Goal: Check status: Check status

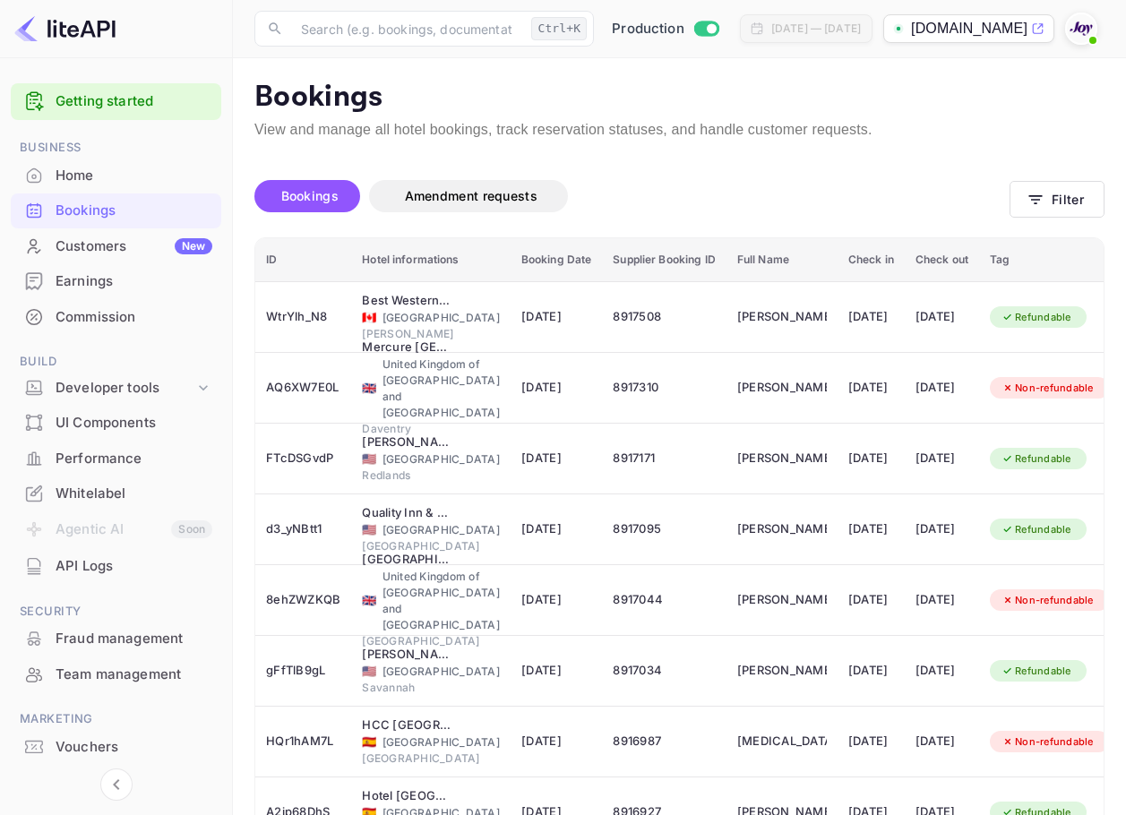
click at [1092, 39] on span at bounding box center [1092, 40] width 7 height 7
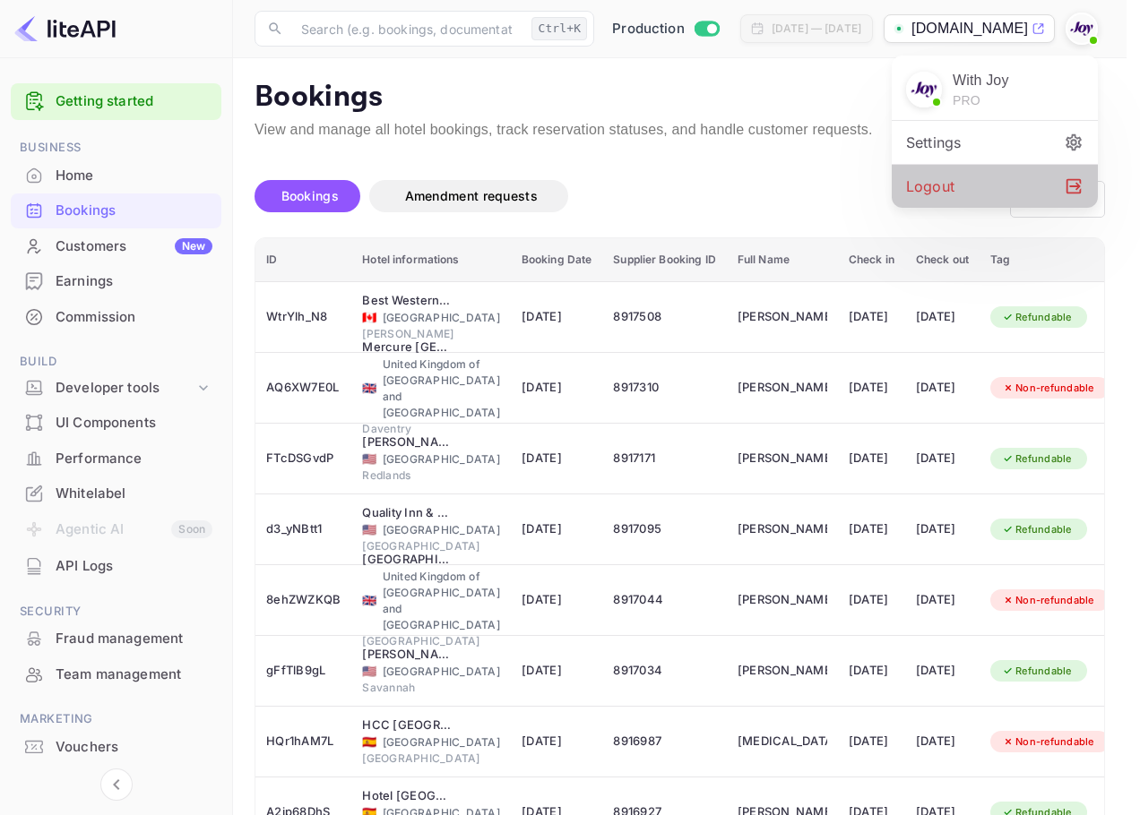
click at [946, 183] on div "Logout" at bounding box center [994, 186] width 206 height 43
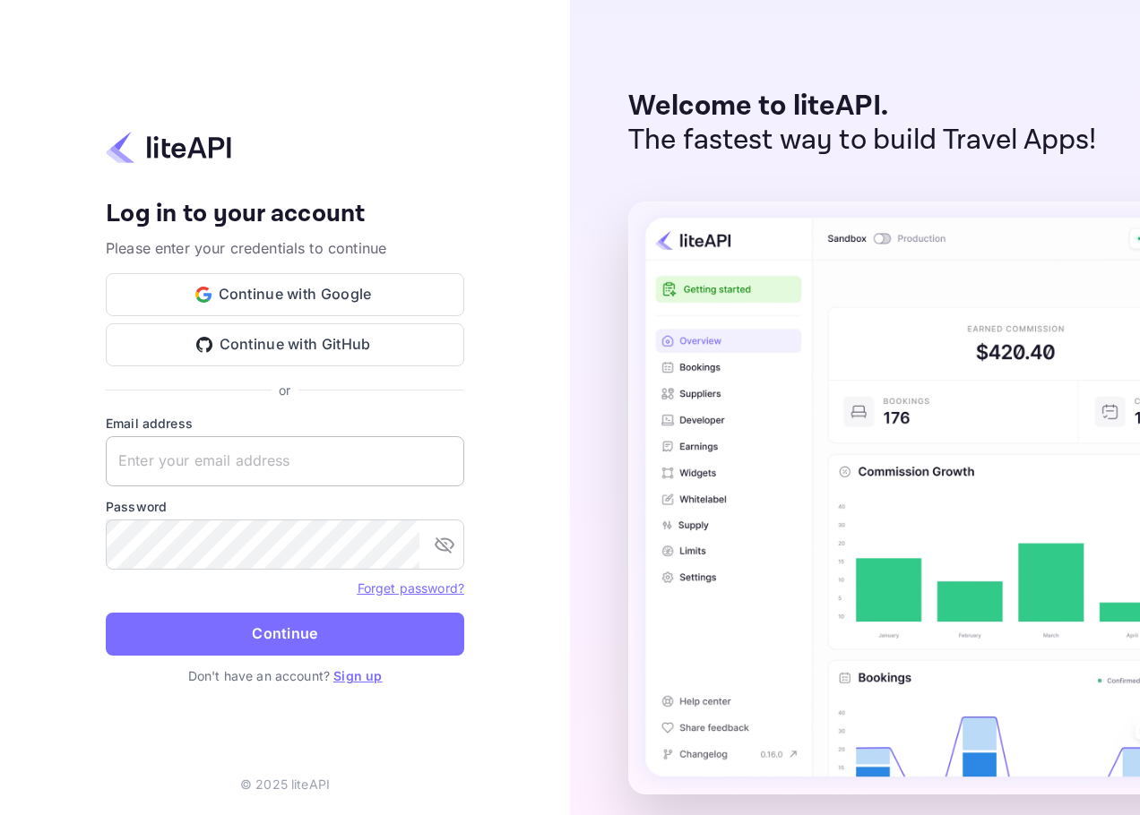
click at [440, 461] on input "text" at bounding box center [285, 461] width 358 height 50
paste input "services@withjoy.com"
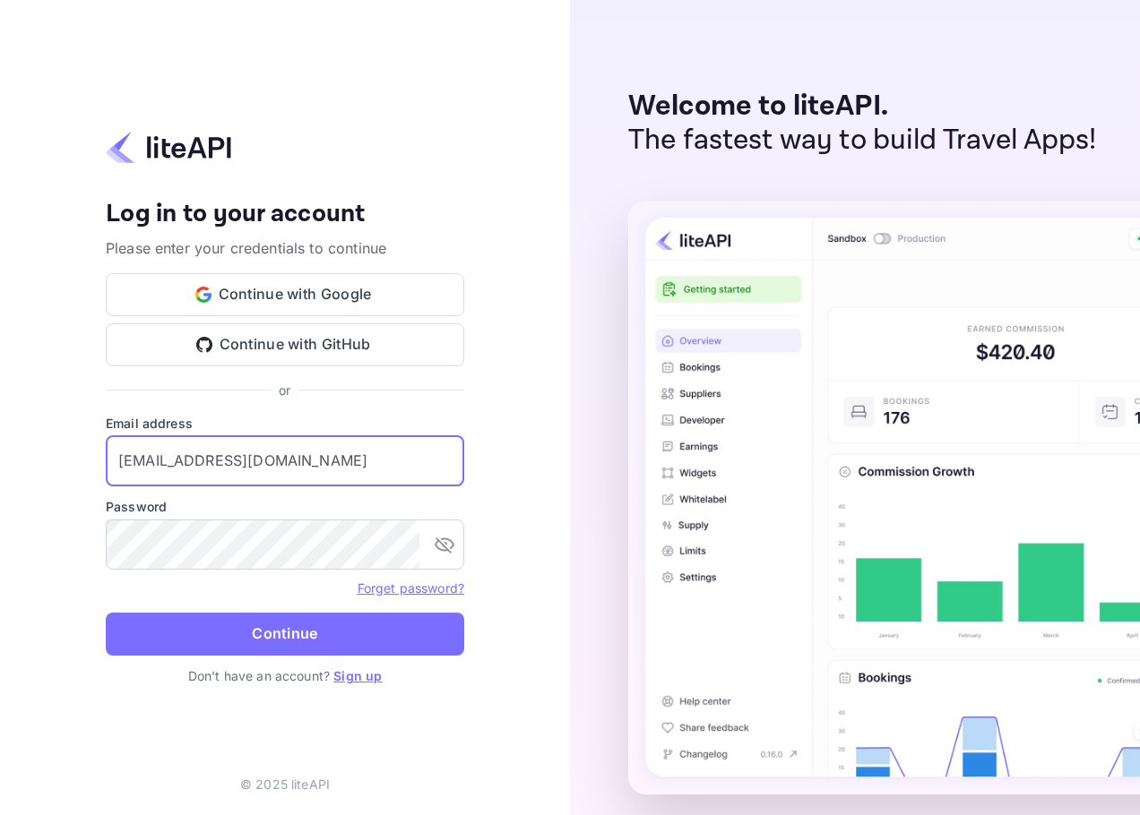
type input "services@withjoy.com"
click at [340, 530] on div "Password ​" at bounding box center [285, 533] width 358 height 73
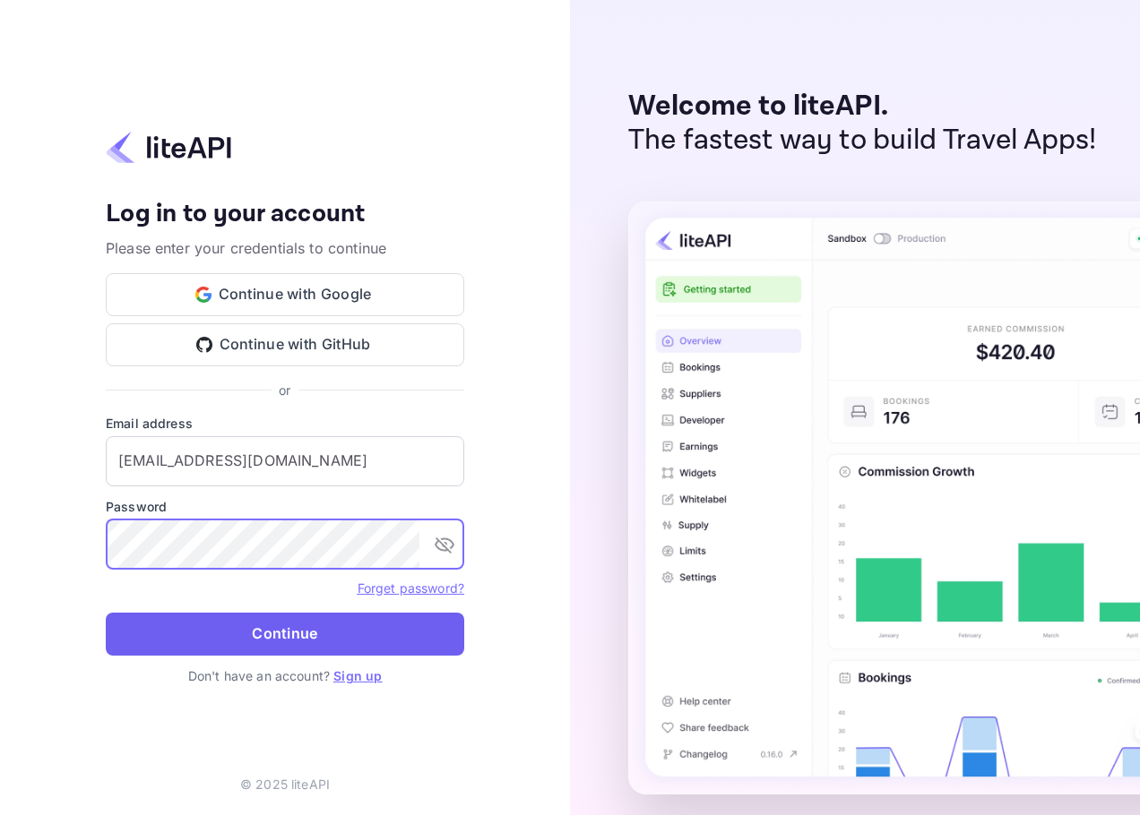
click at [369, 646] on button "Continue" at bounding box center [285, 634] width 358 height 43
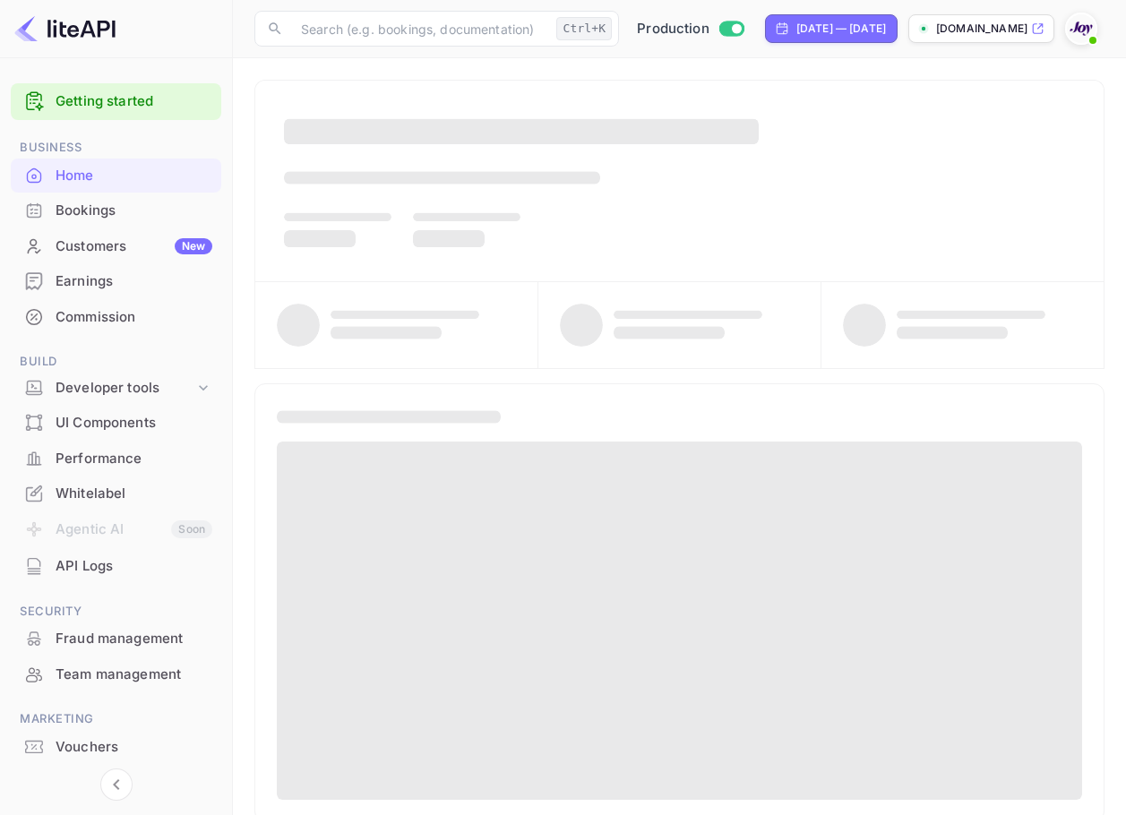
click at [160, 206] on div "Bookings" at bounding box center [134, 211] width 157 height 21
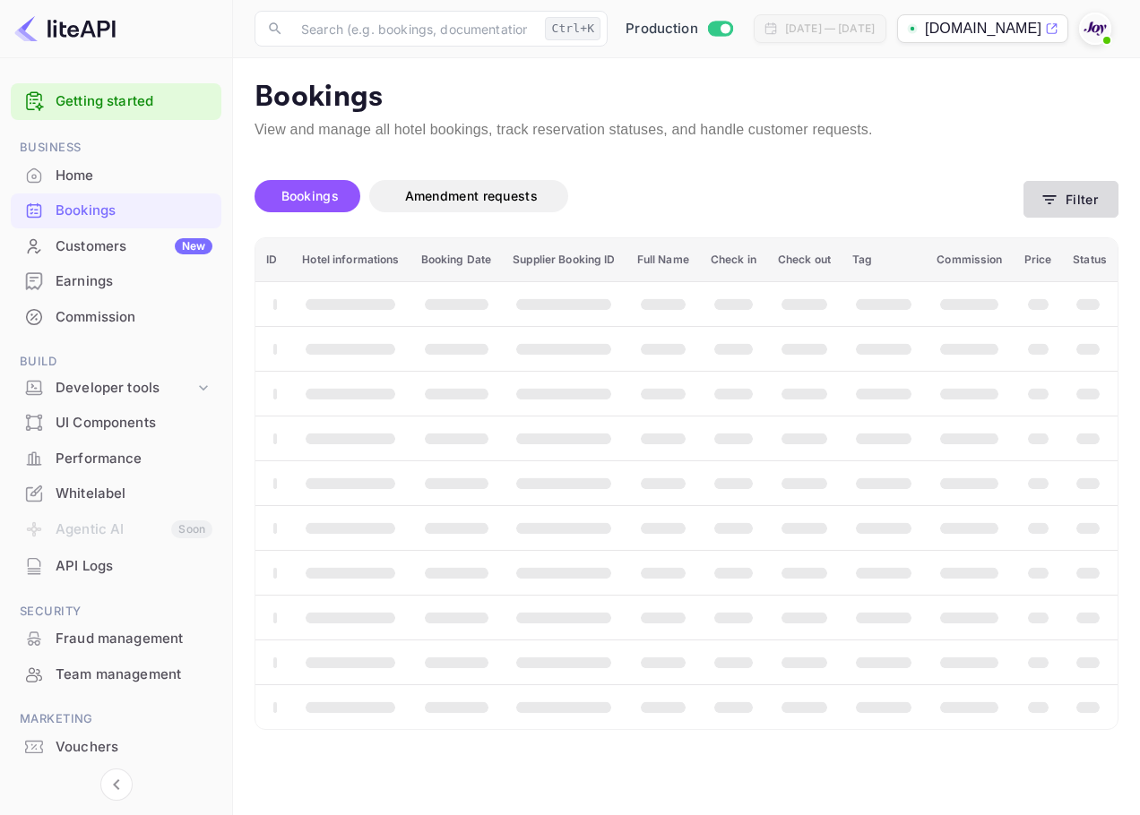
click at [1050, 206] on icon "button" at bounding box center [1049, 200] width 18 height 18
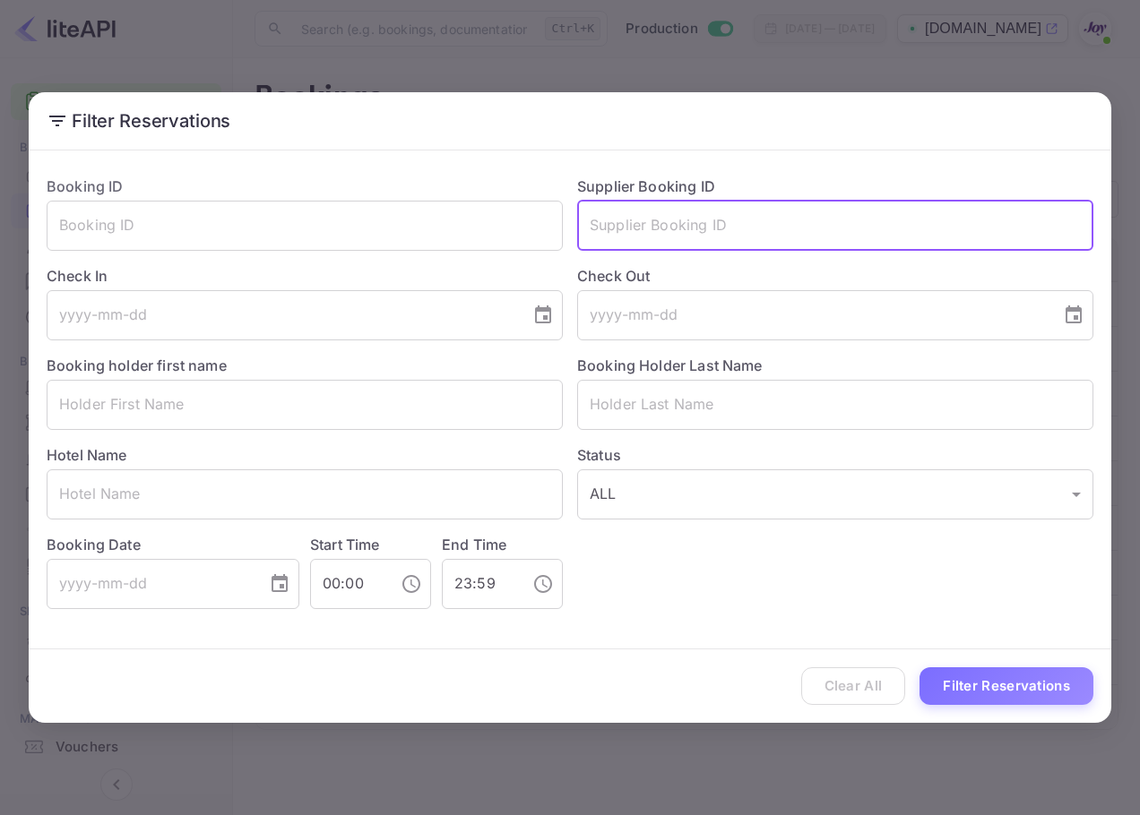
click at [781, 215] on input "text" at bounding box center [835, 226] width 516 height 50
paste input "[PERSON_NAME]"
type input "[PERSON_NAME]"
click at [992, 687] on button "Filter Reservations" at bounding box center [1006, 686] width 174 height 39
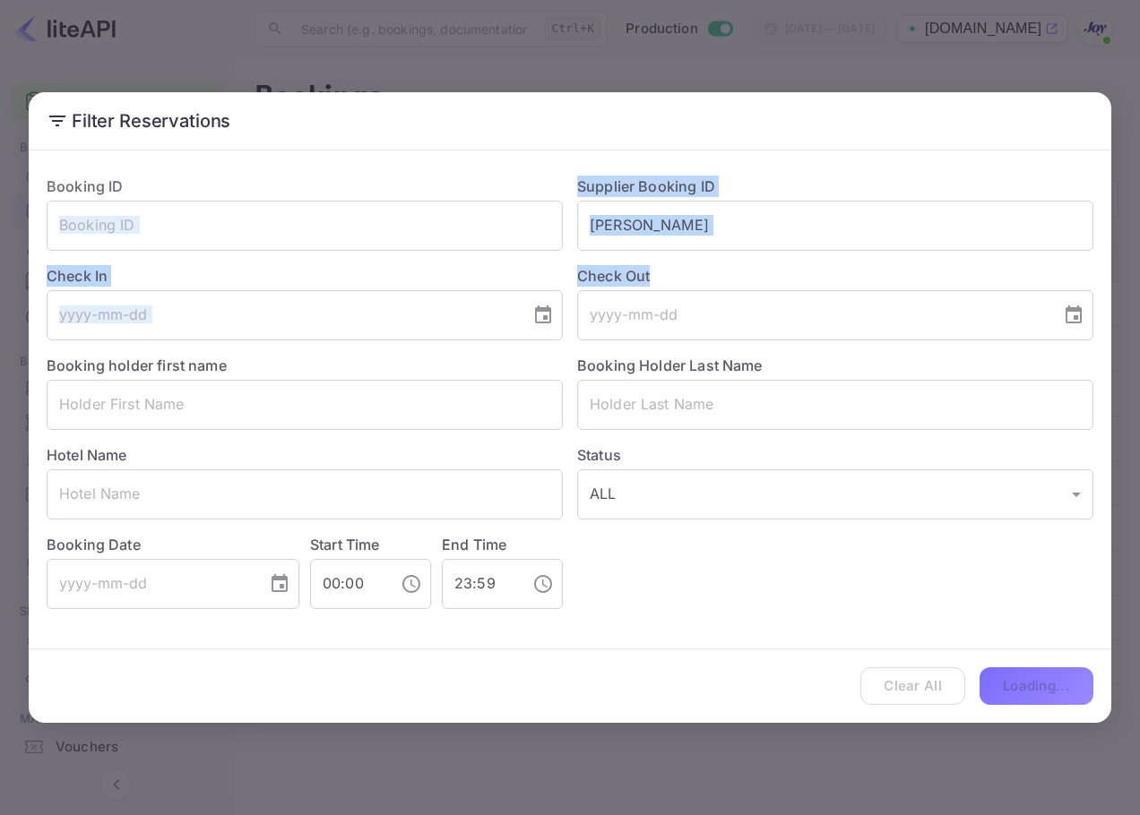
drag, startPoint x: 733, startPoint y: 252, endPoint x: 363, endPoint y: 198, distance: 373.9
click at [363, 197] on div "Booking ID ​ Supplier Booking ID [PERSON_NAME] ​ Check In ​ Check Out ​ Booking…" at bounding box center [562, 385] width 1061 height 448
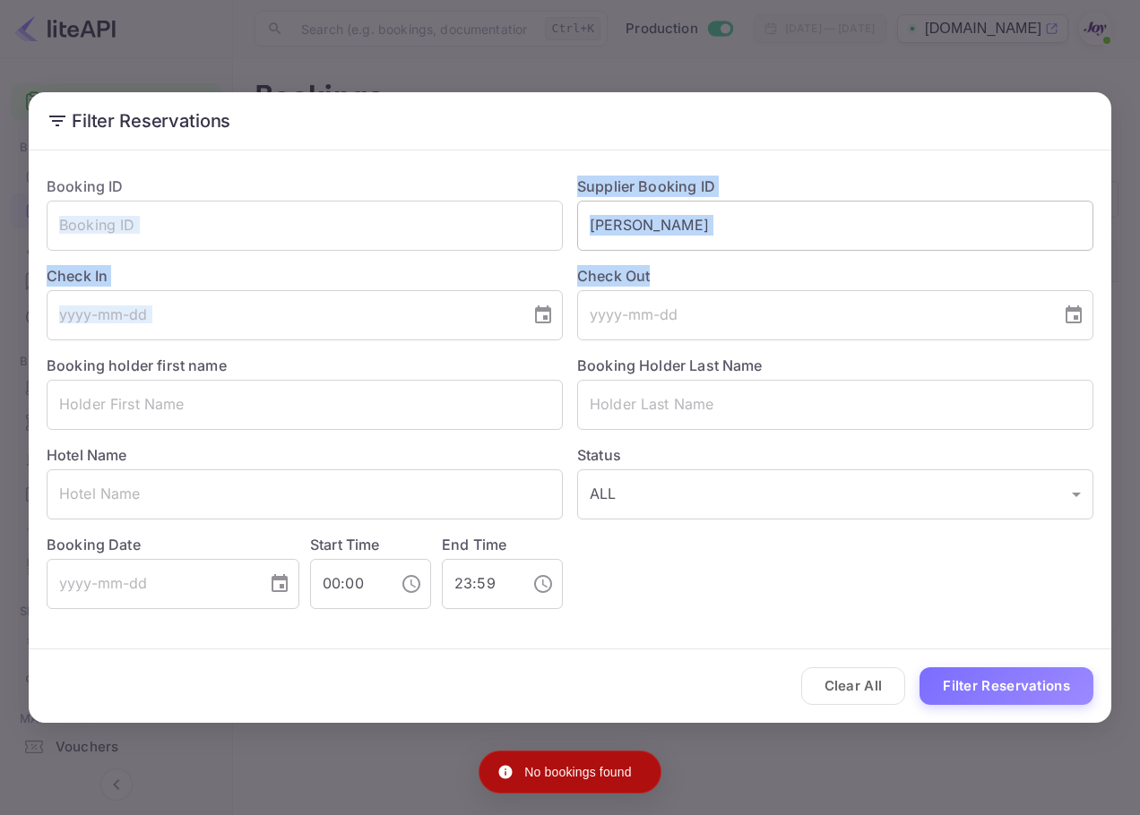
click at [616, 218] on input "[PERSON_NAME]" at bounding box center [835, 226] width 516 height 50
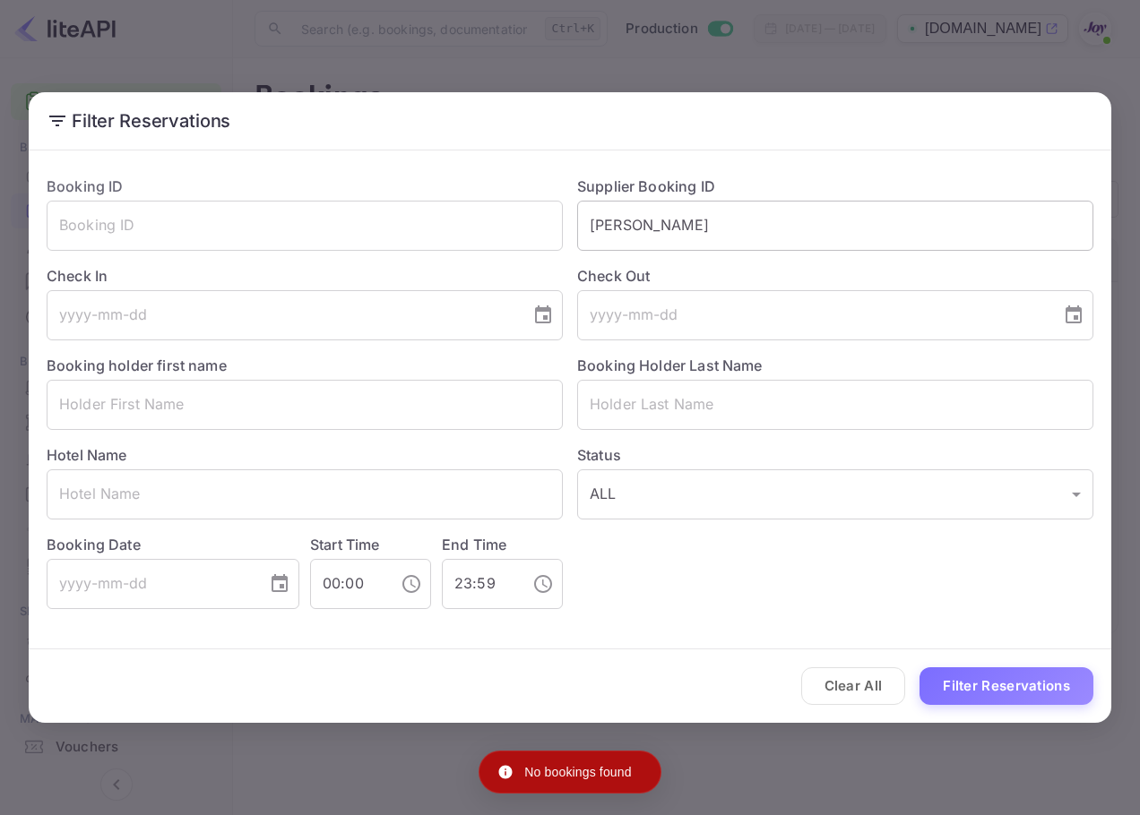
click at [616, 218] on input "[PERSON_NAME]" at bounding box center [835, 226] width 516 height 50
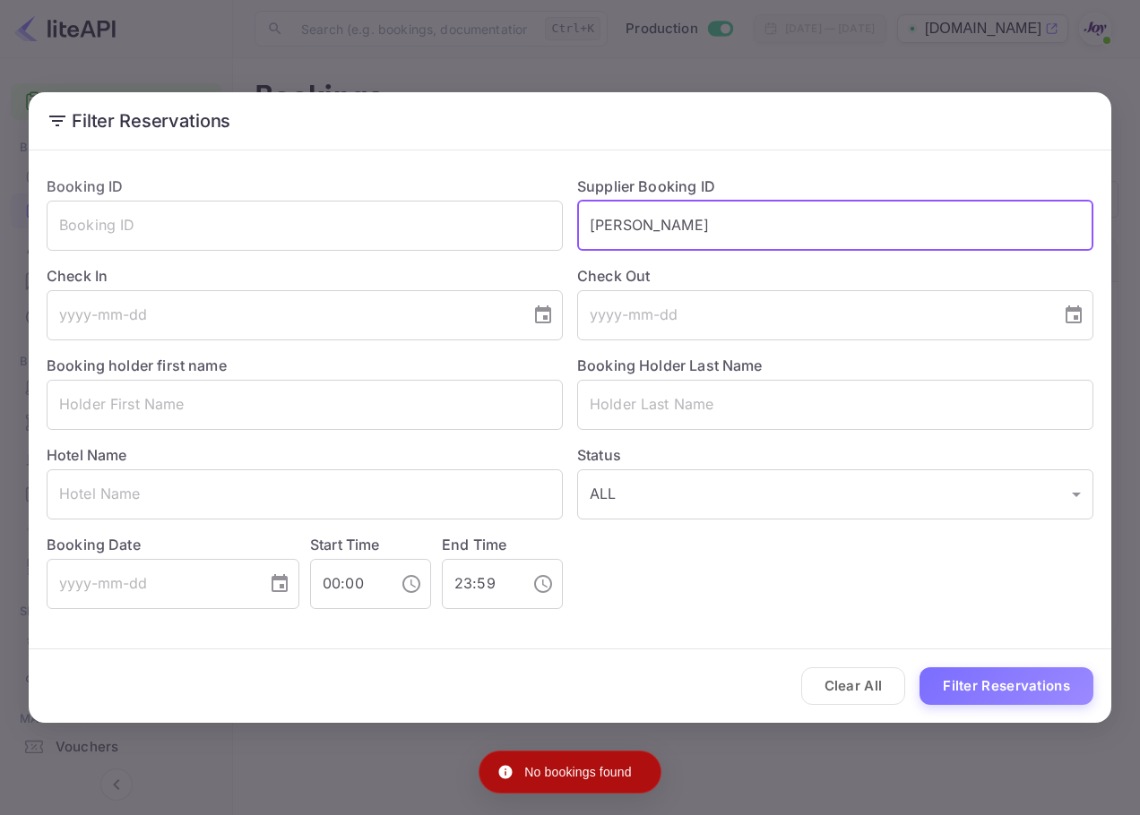
click at [616, 218] on input "[PERSON_NAME]" at bounding box center [835, 226] width 516 height 50
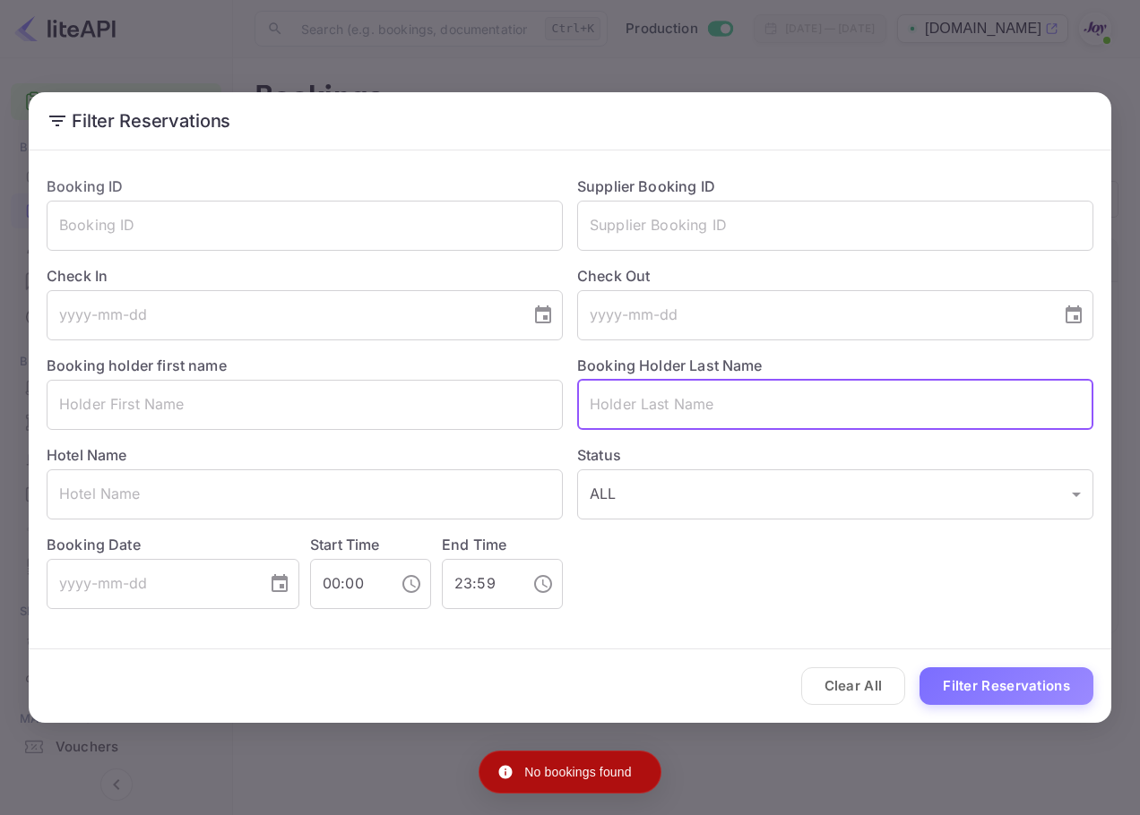
click at [677, 406] on input "text" at bounding box center [835, 405] width 516 height 50
paste input "[PERSON_NAME]"
type input "[PERSON_NAME]"
click at [1002, 711] on div "Clear All Filter Reservations" at bounding box center [570, 687] width 1082 height 74
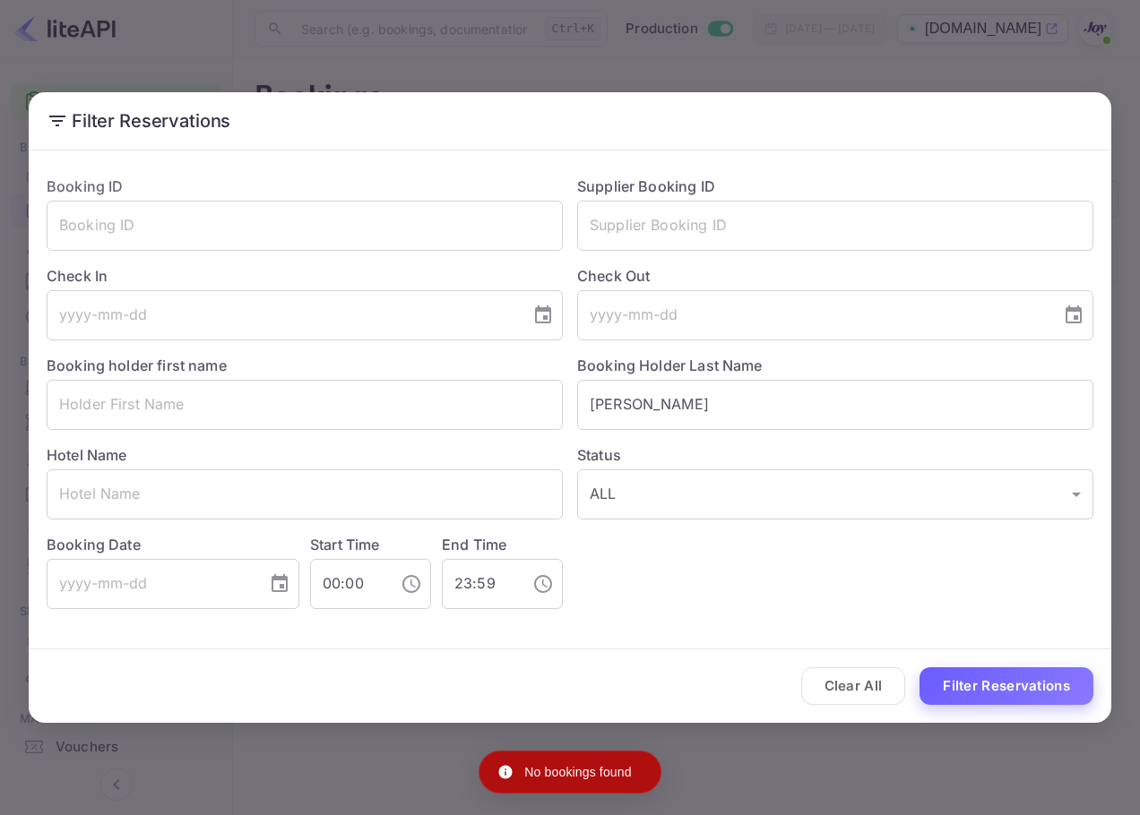
click at [999, 690] on button "Filter Reservations" at bounding box center [1006, 686] width 174 height 39
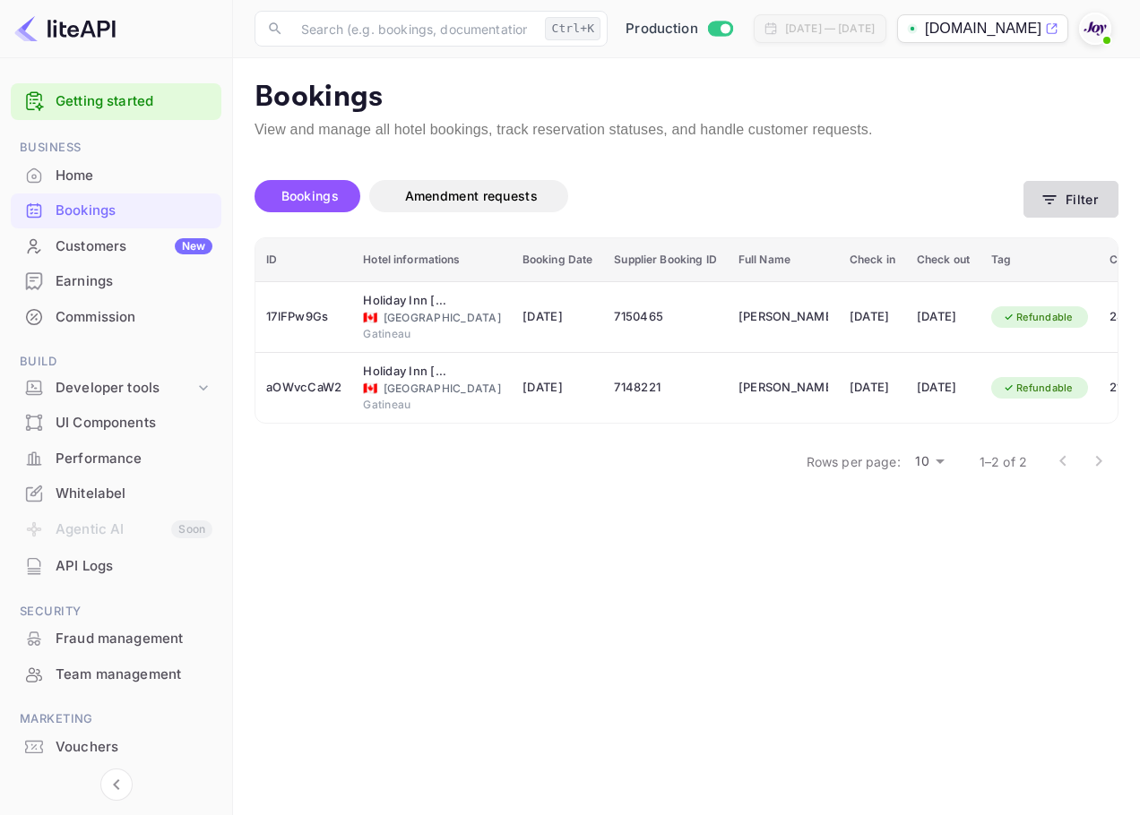
click at [1084, 195] on button "Filter" at bounding box center [1070, 199] width 95 height 37
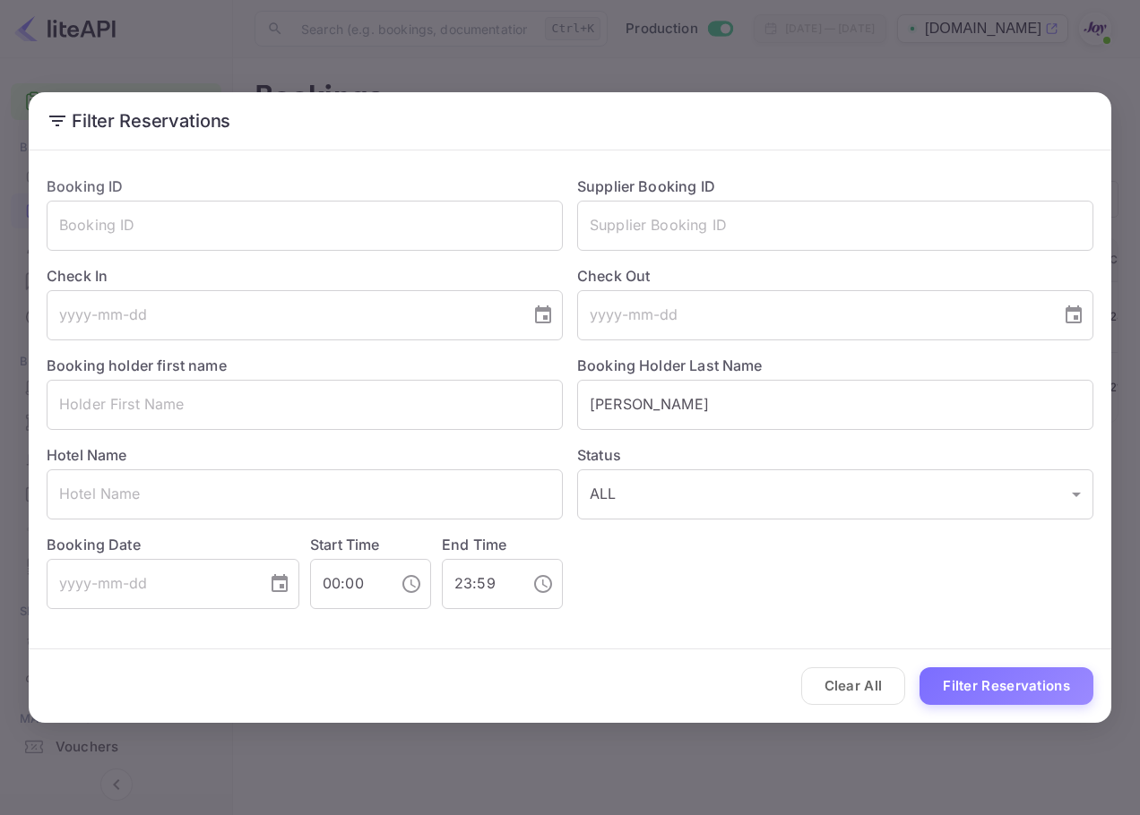
click at [315, 449] on div "Hotel Name ​" at bounding box center [297, 475] width 530 height 90
click at [370, 415] on input "text" at bounding box center [305, 405] width 516 height 50
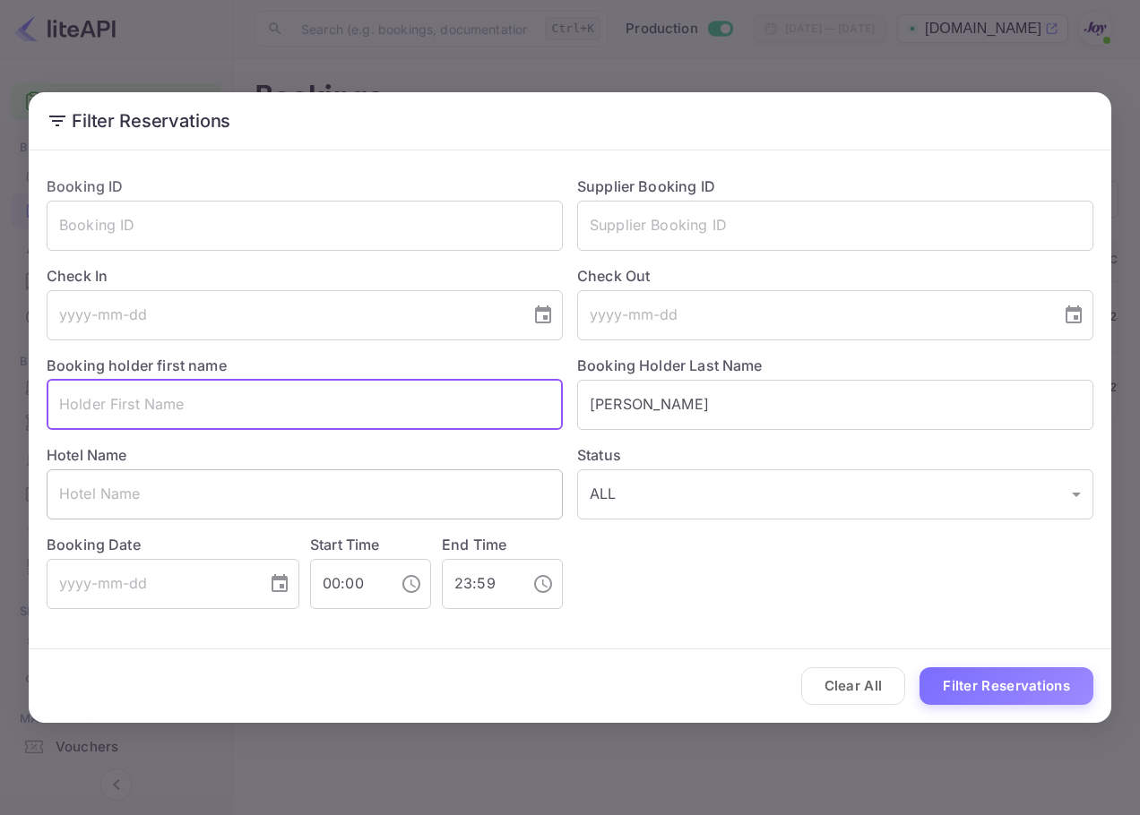
paste input "[PERSON_NAME]"
type input "[PERSON_NAME]"
click at [970, 682] on button "Filter Reservations" at bounding box center [1006, 686] width 174 height 39
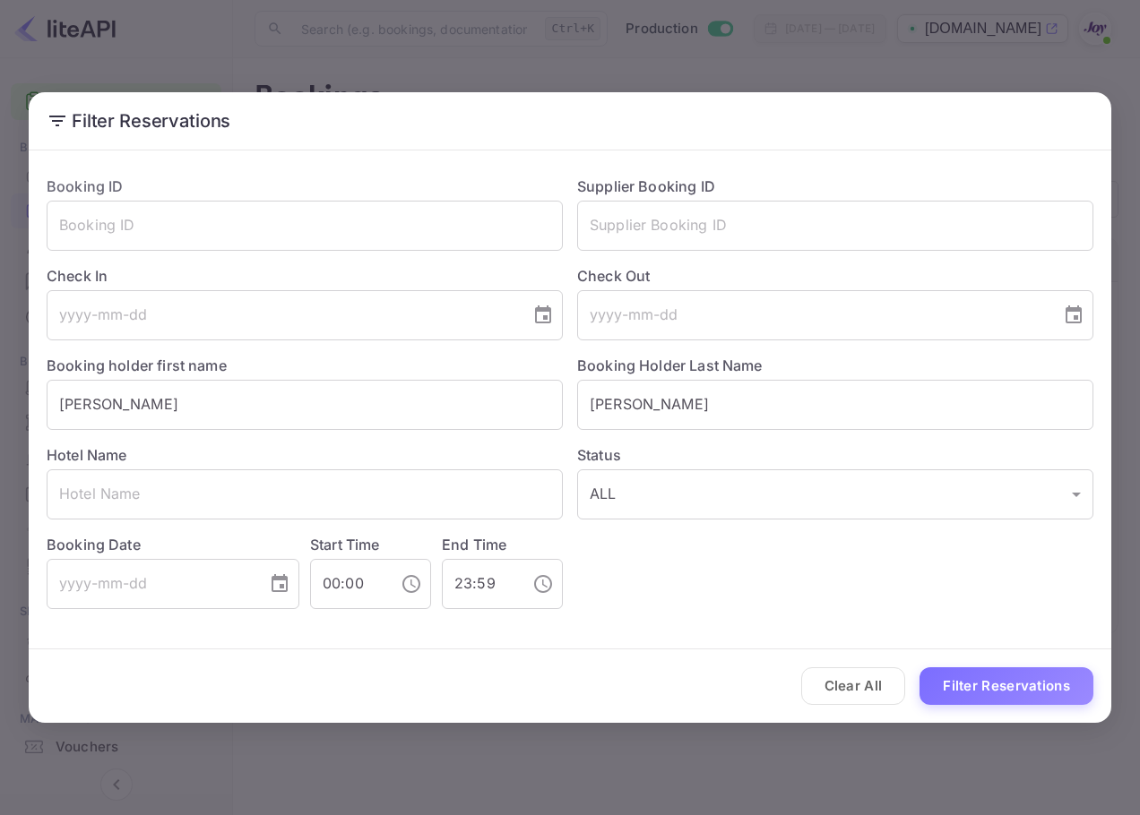
click at [961, 103] on h2 "Filter Reservations" at bounding box center [570, 120] width 1082 height 57
click at [965, 59] on div "Filter Reservations Booking ID ​ Supplier Booking ID ​ Check In ​ Check Out ​ B…" at bounding box center [570, 407] width 1140 height 815
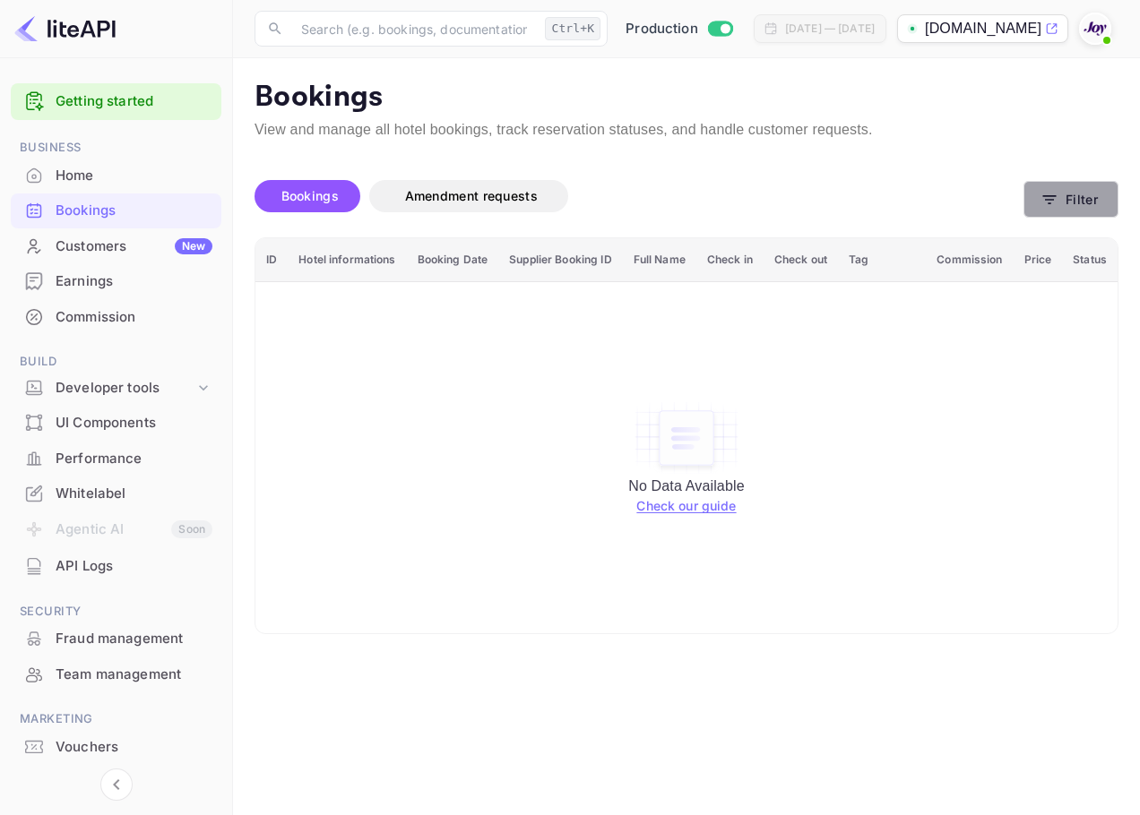
click at [1094, 210] on button "Filter" at bounding box center [1070, 199] width 95 height 37
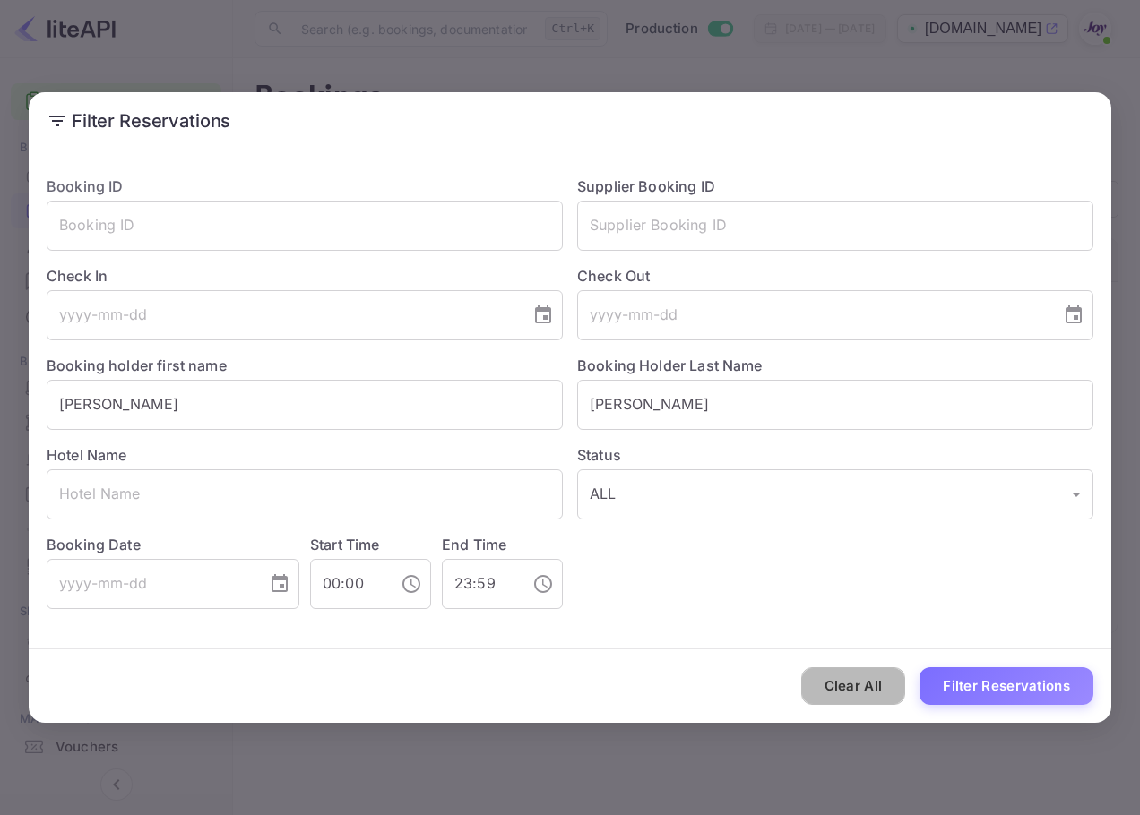
click at [864, 688] on button "Clear All" at bounding box center [853, 686] width 105 height 39
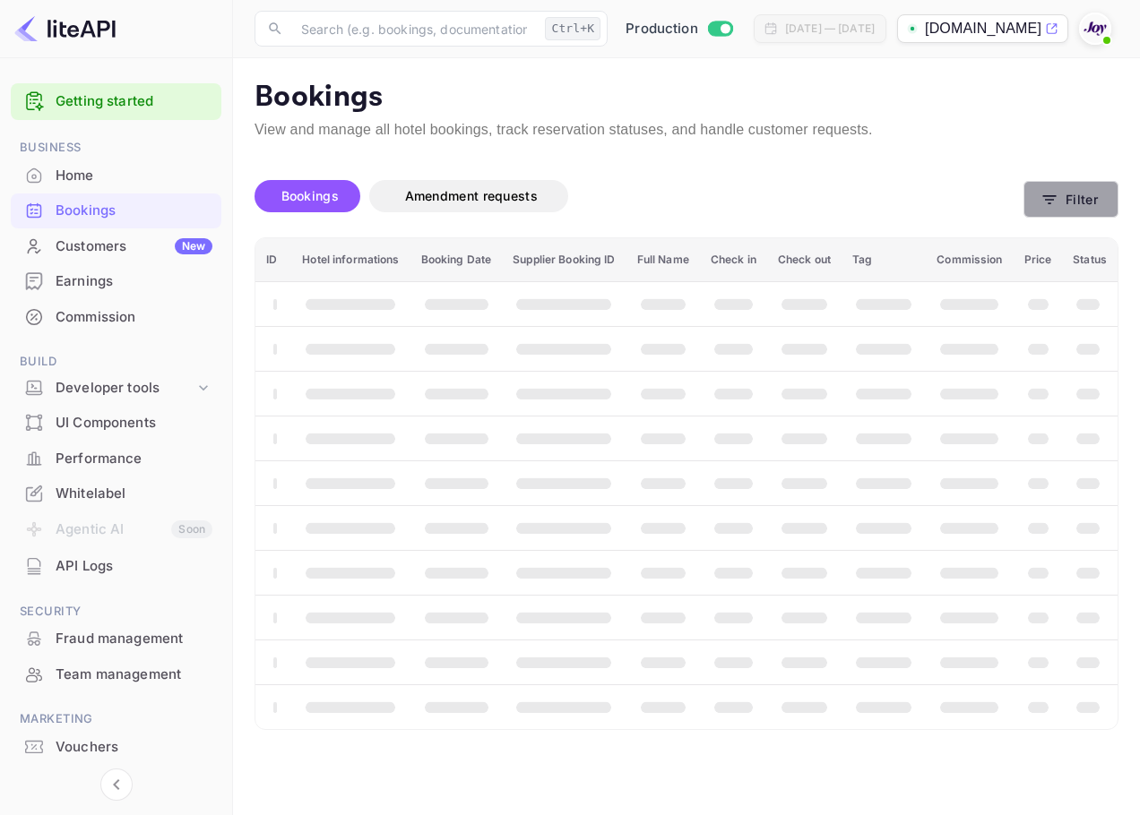
click at [1073, 181] on button "Filter" at bounding box center [1070, 199] width 95 height 37
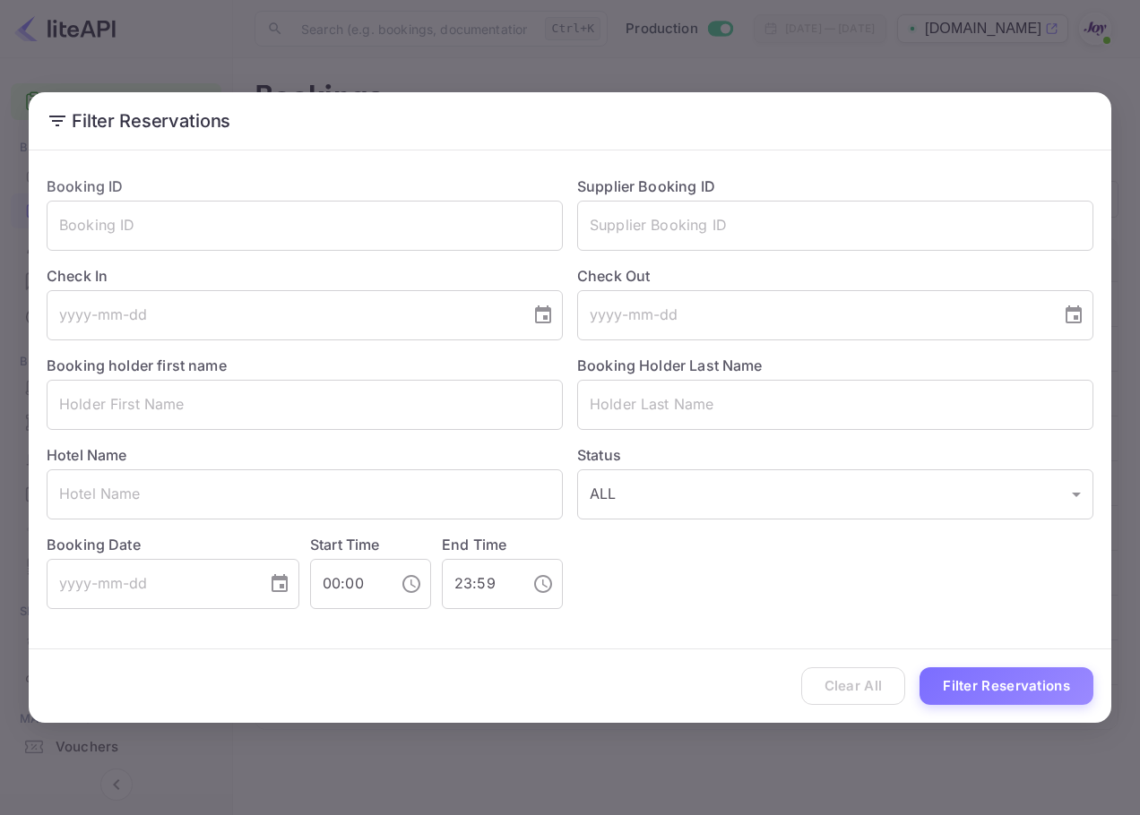
click at [948, 177] on div "Supplier Booking ID ​" at bounding box center [828, 206] width 530 height 90
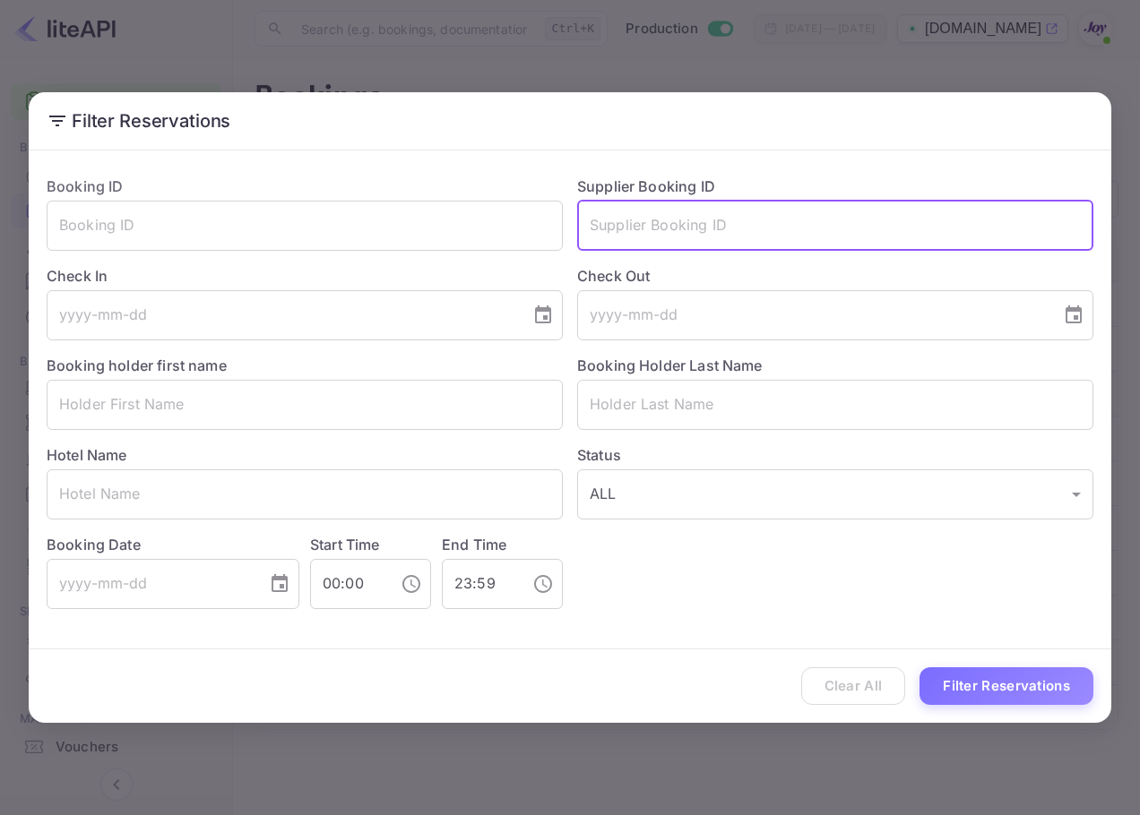
click at [950, 206] on input "text" at bounding box center [835, 226] width 516 height 50
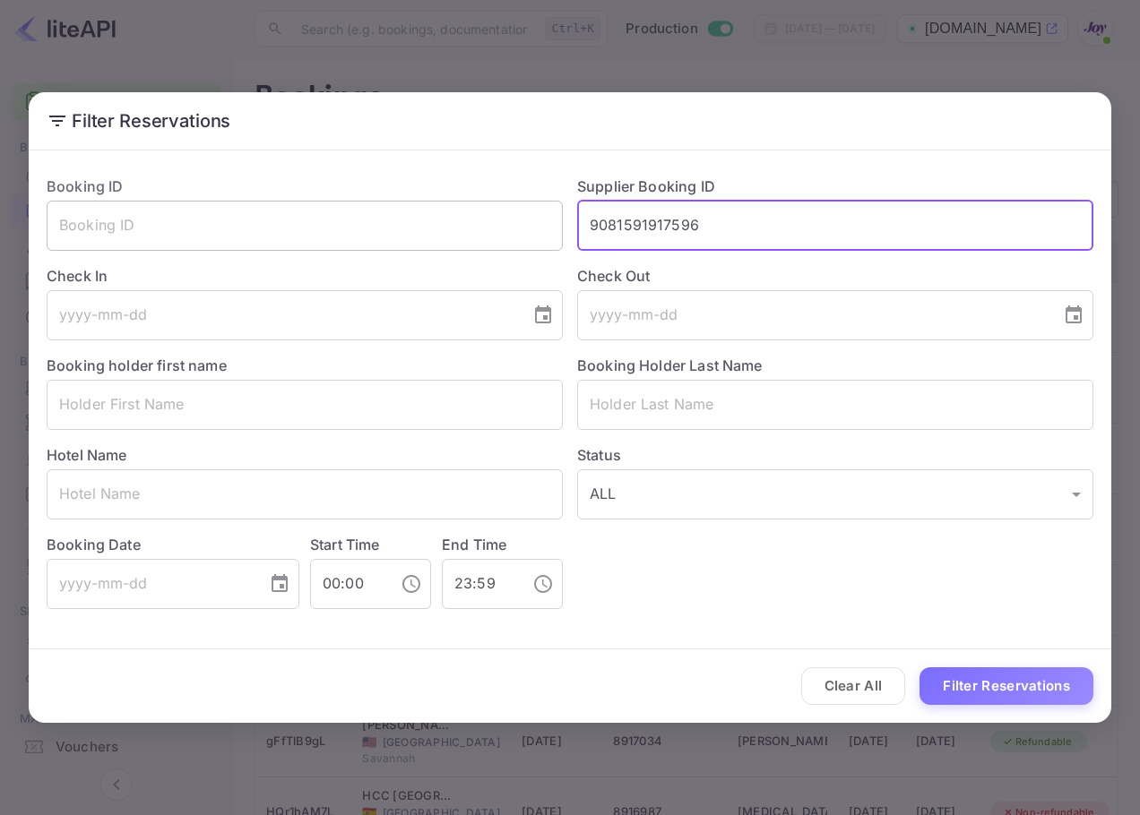
drag, startPoint x: 768, startPoint y: 213, endPoint x: 560, endPoint y: 210, distance: 207.9
click at [560, 210] on div "Booking ID ​ Supplier Booking ID 9081591917596 ​ Check In ​ Check Out ​ Booking…" at bounding box center [562, 385] width 1061 height 448
type input "9081591917596"
click at [1010, 702] on button "Filter Reservations" at bounding box center [1006, 686] width 174 height 39
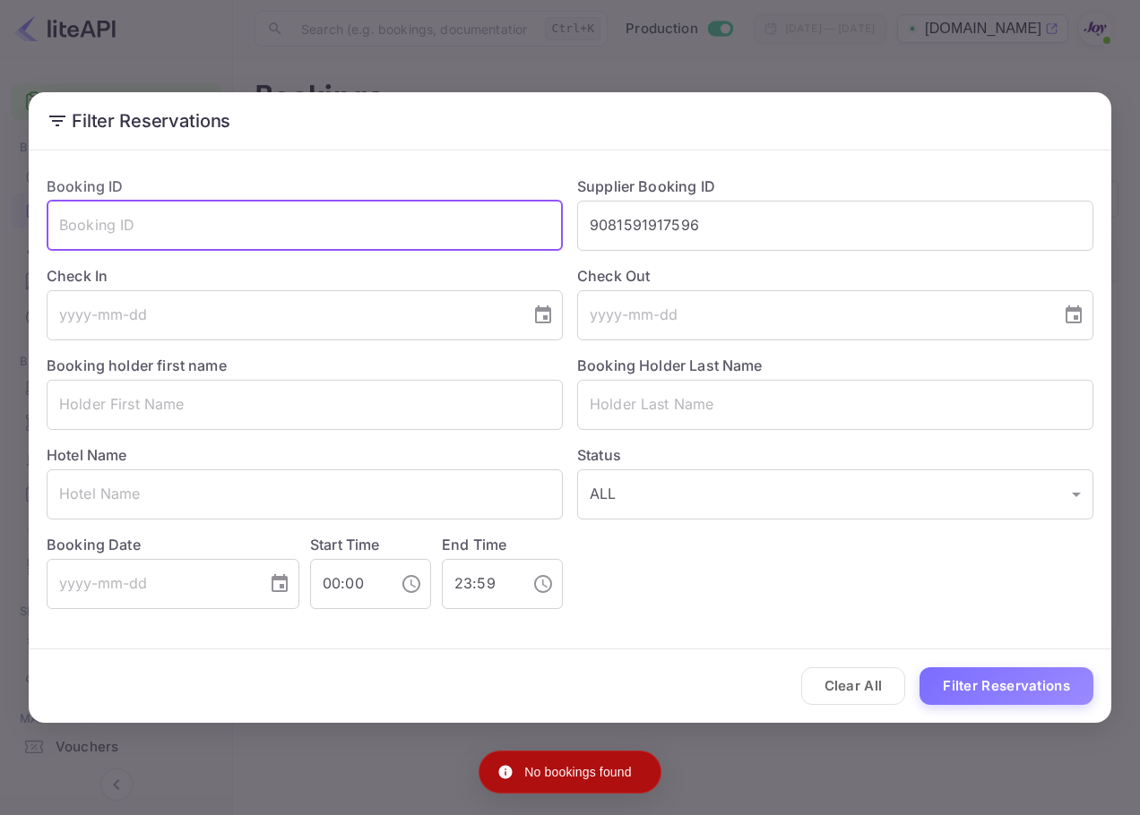
click at [419, 217] on input "text" at bounding box center [305, 226] width 516 height 50
paste input "9081591917596"
type input "9081591917596"
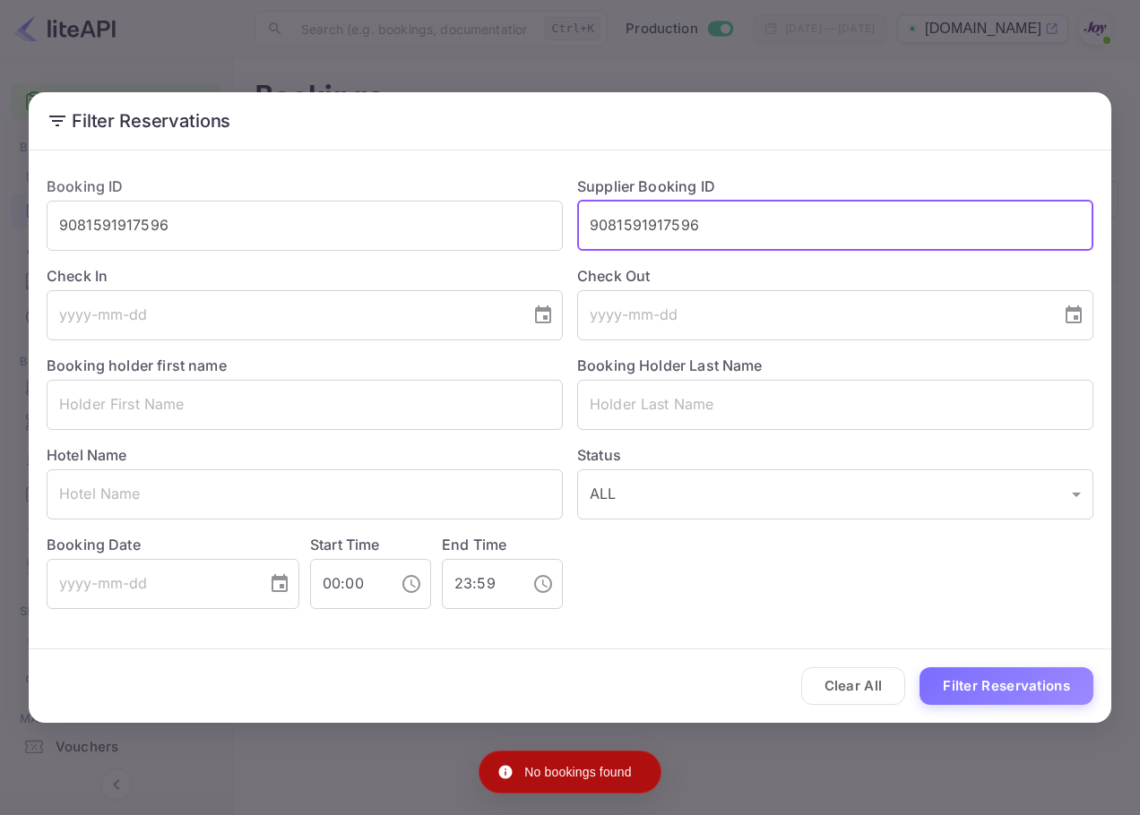
drag, startPoint x: 769, startPoint y: 226, endPoint x: 360, endPoint y: 199, distance: 409.4
click at [353, 200] on div "Booking ID 9081591917596 ​ Supplier Booking ID 9081591917596 ​ Check In ​ Check…" at bounding box center [562, 385] width 1061 height 448
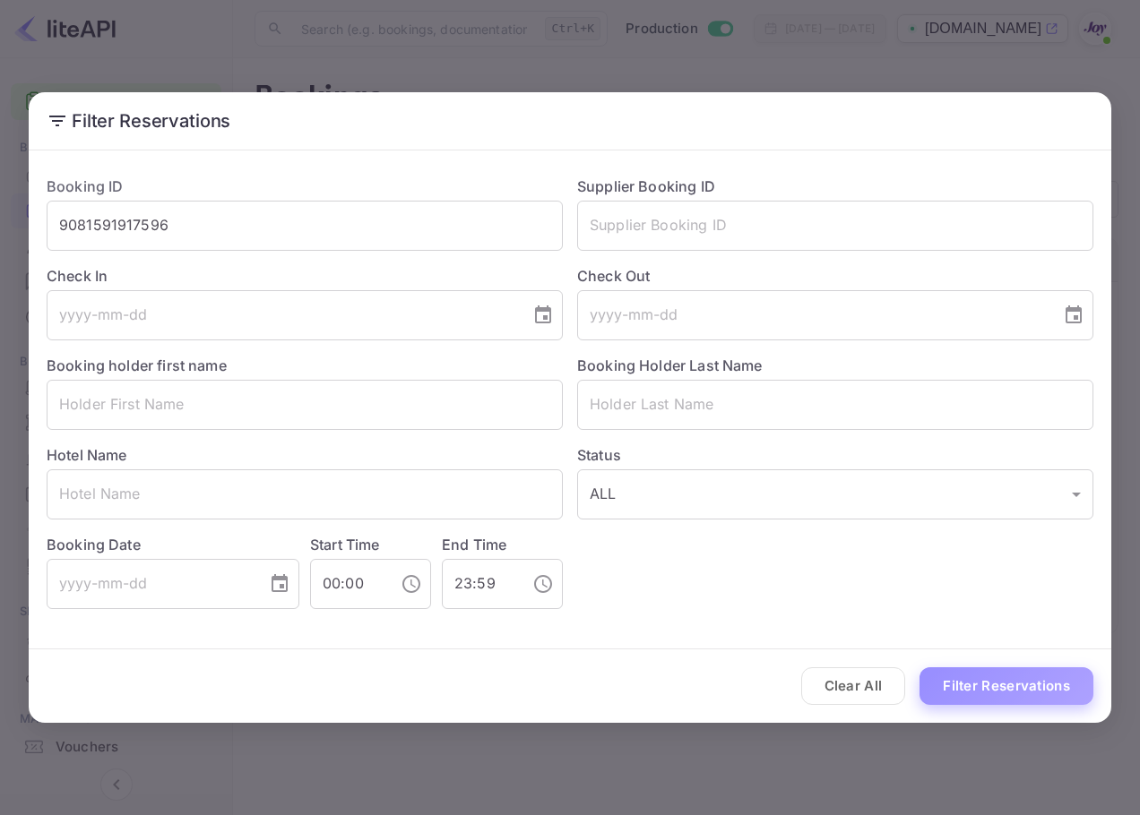
click at [1020, 683] on button "Filter Reservations" at bounding box center [1006, 686] width 174 height 39
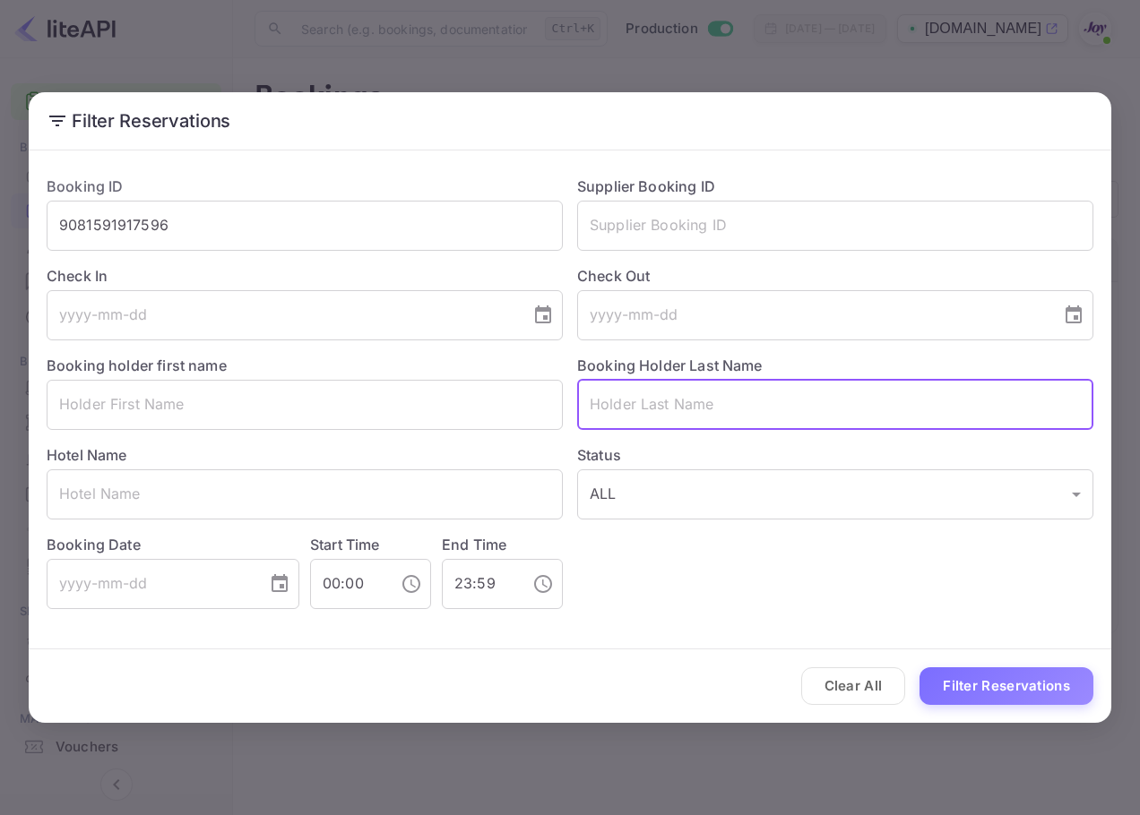
click at [728, 380] on input "text" at bounding box center [835, 405] width 516 height 50
click at [860, 687] on button "Clear All" at bounding box center [853, 686] width 105 height 39
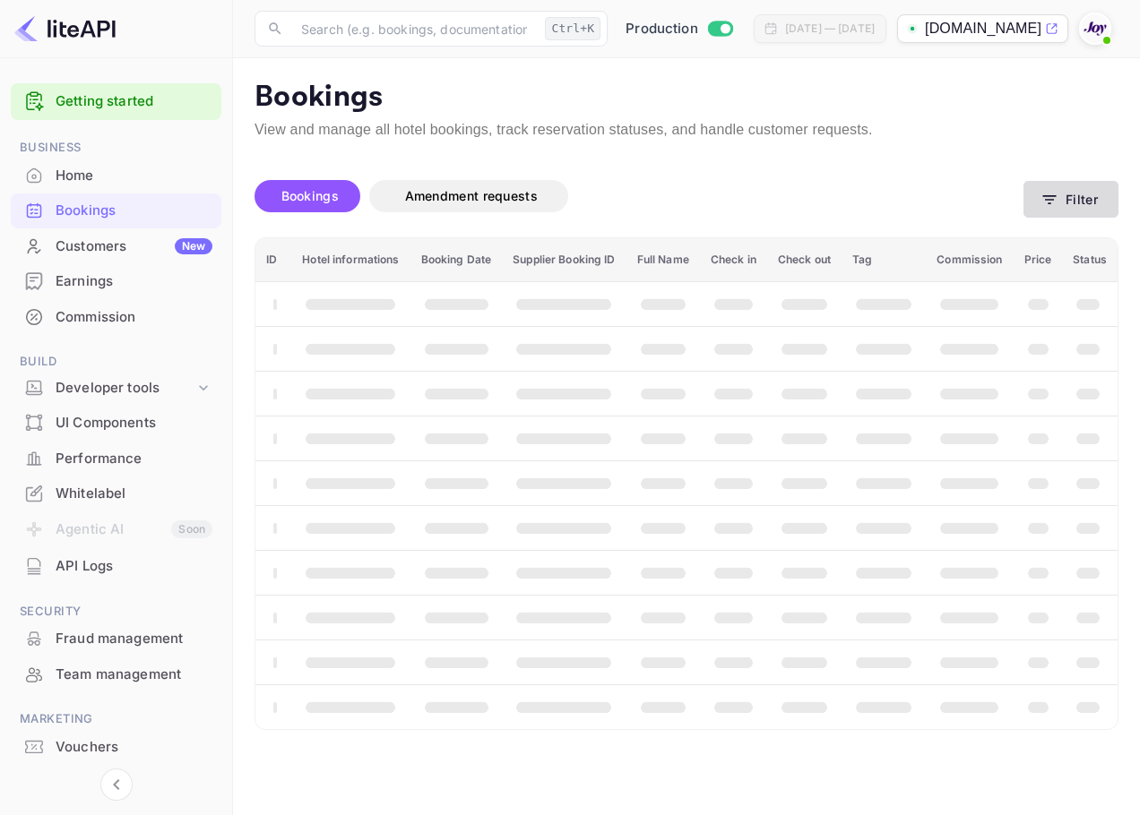
click at [1062, 198] on button "Filter" at bounding box center [1070, 199] width 95 height 37
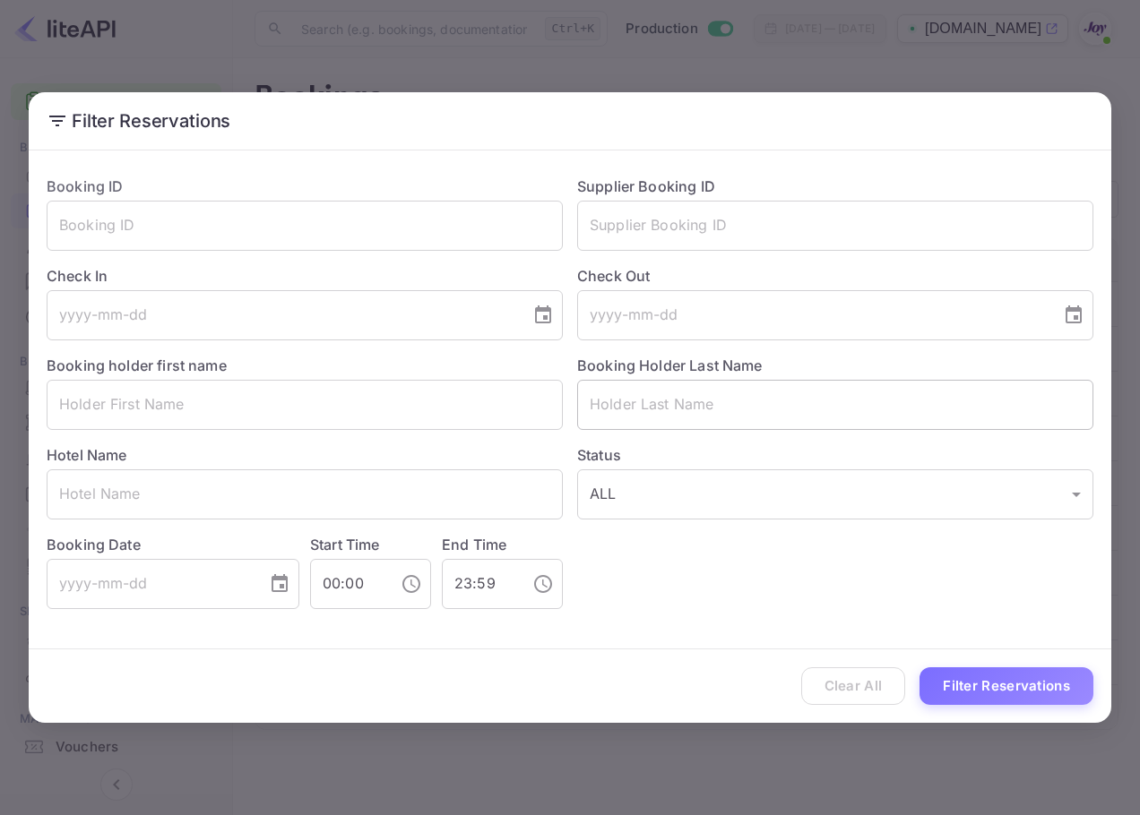
click at [719, 407] on input "text" at bounding box center [835, 405] width 516 height 50
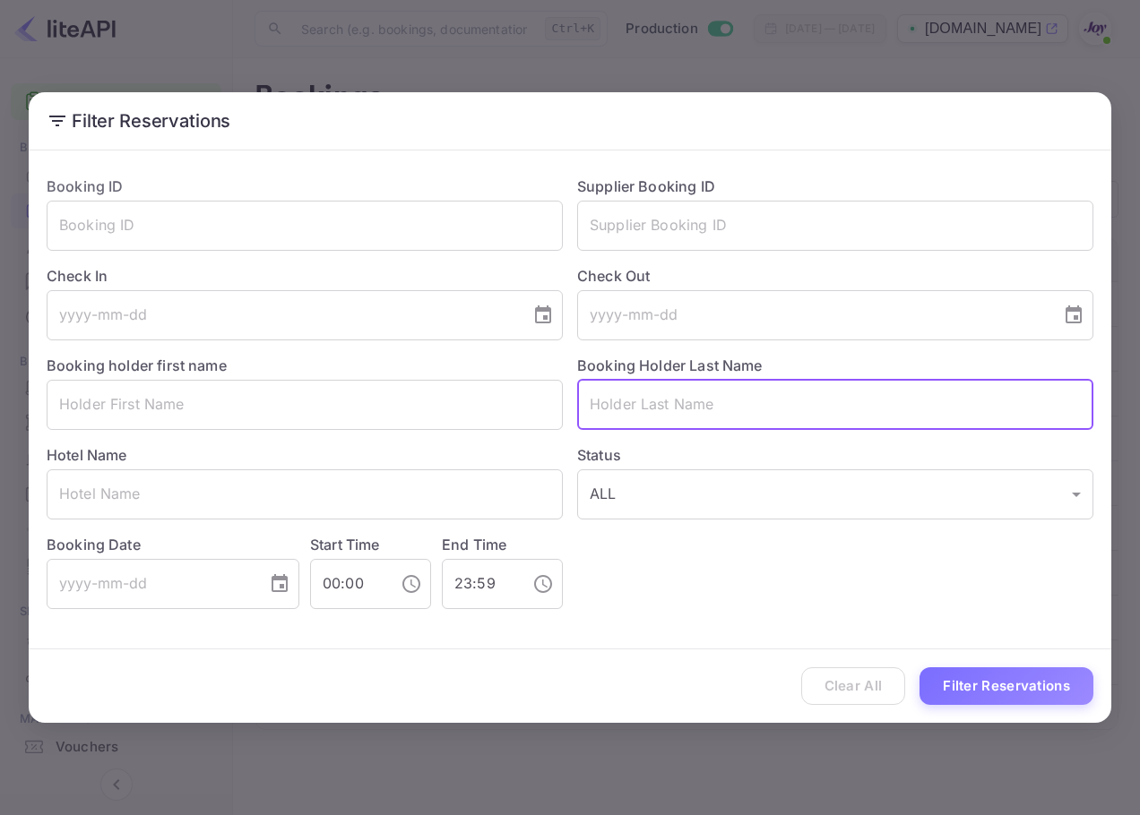
paste input "[PERSON_NAME]"
type input "[PERSON_NAME]"
click at [1029, 679] on button "Filter Reservations" at bounding box center [1006, 686] width 174 height 39
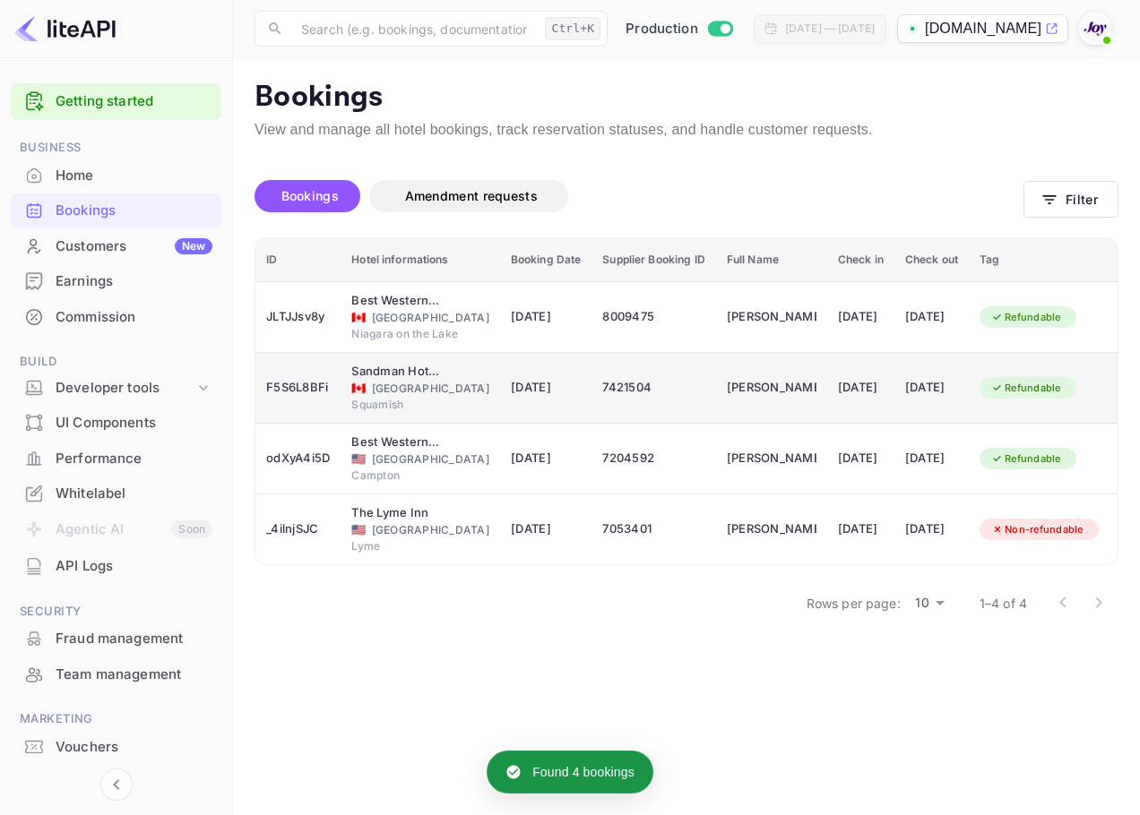
click at [1003, 379] on td "Refundable" at bounding box center [1039, 388] width 141 height 71
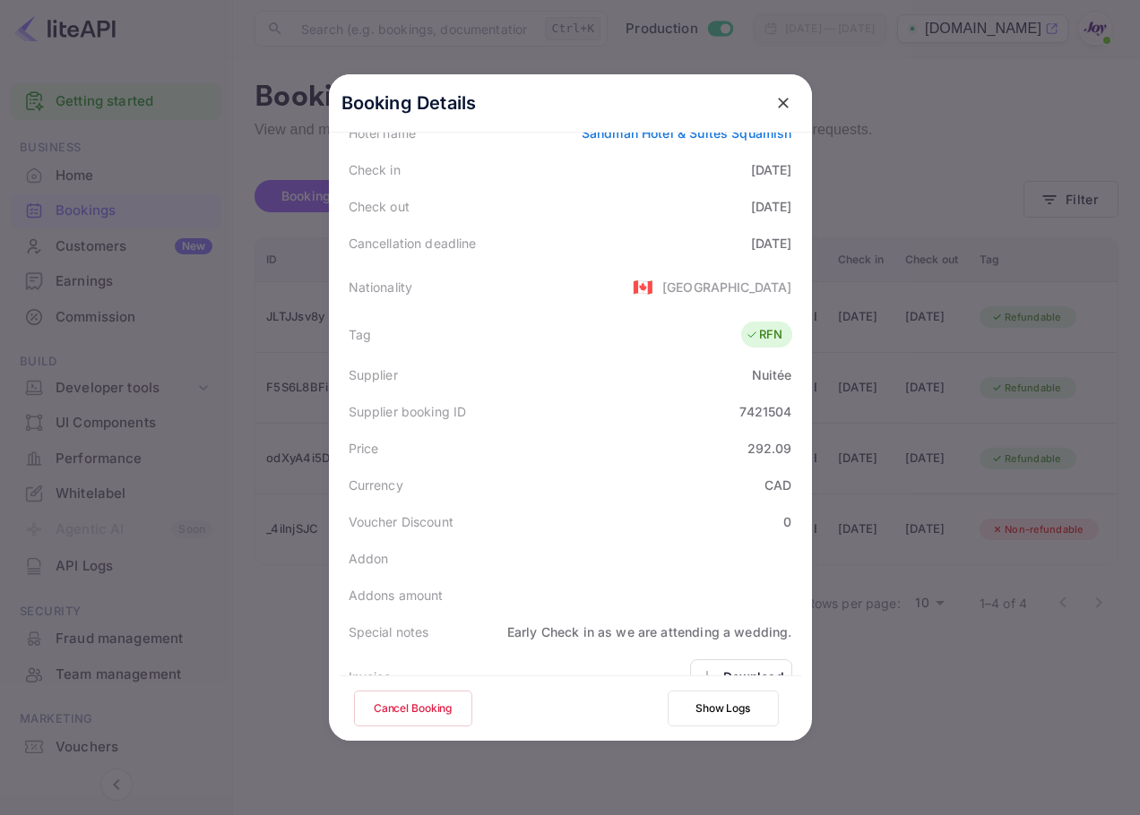
scroll to position [398, 0]
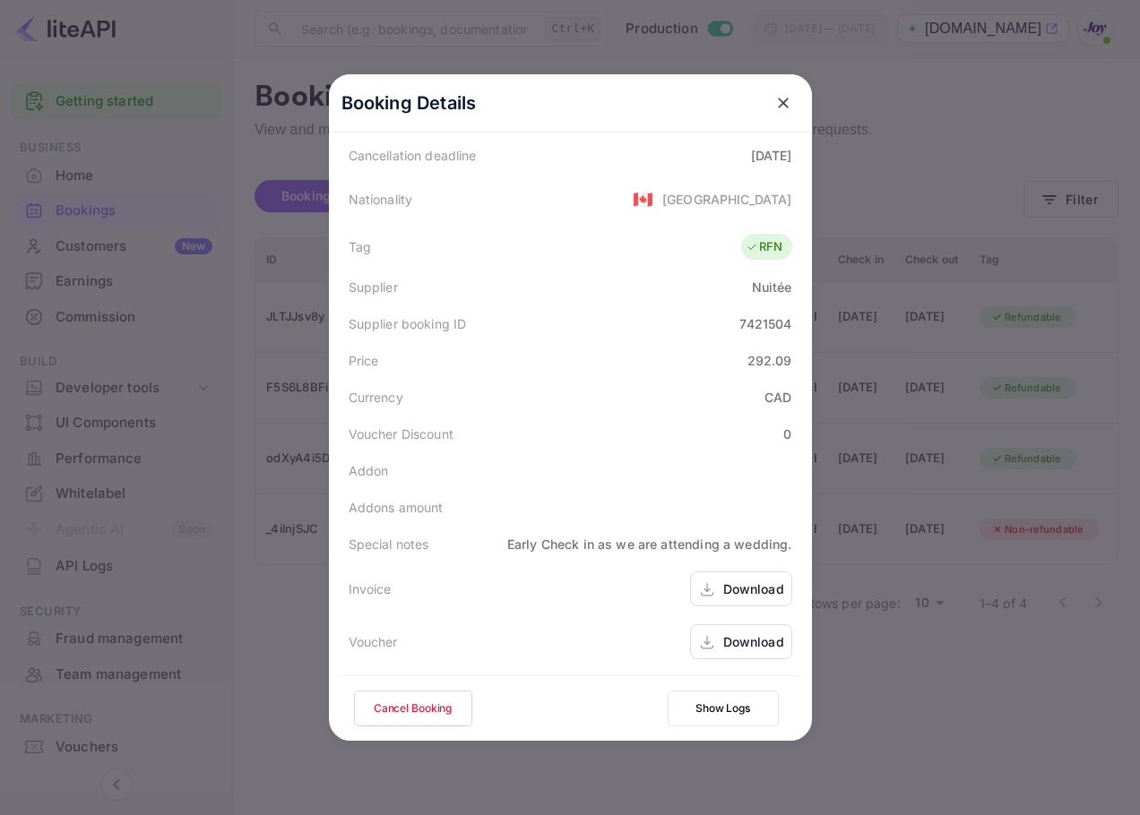
click at [746, 657] on div "Download" at bounding box center [741, 641] width 102 height 35
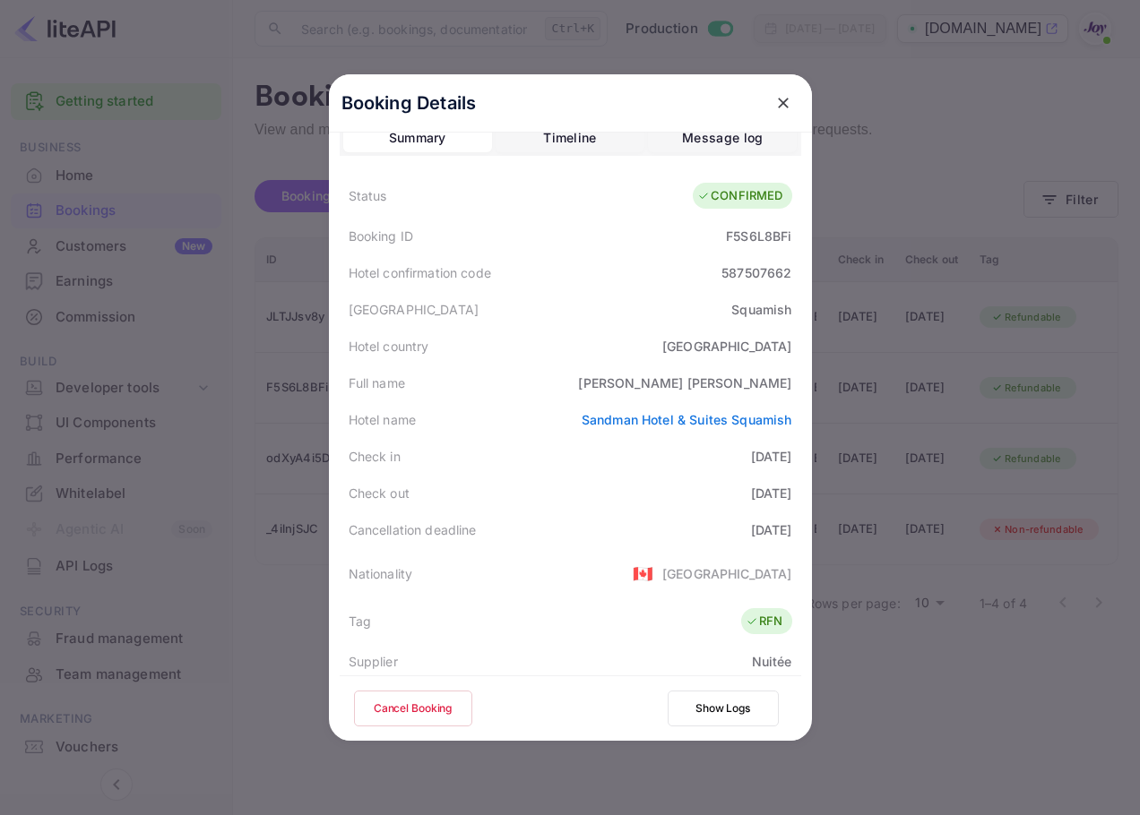
scroll to position [0, 0]
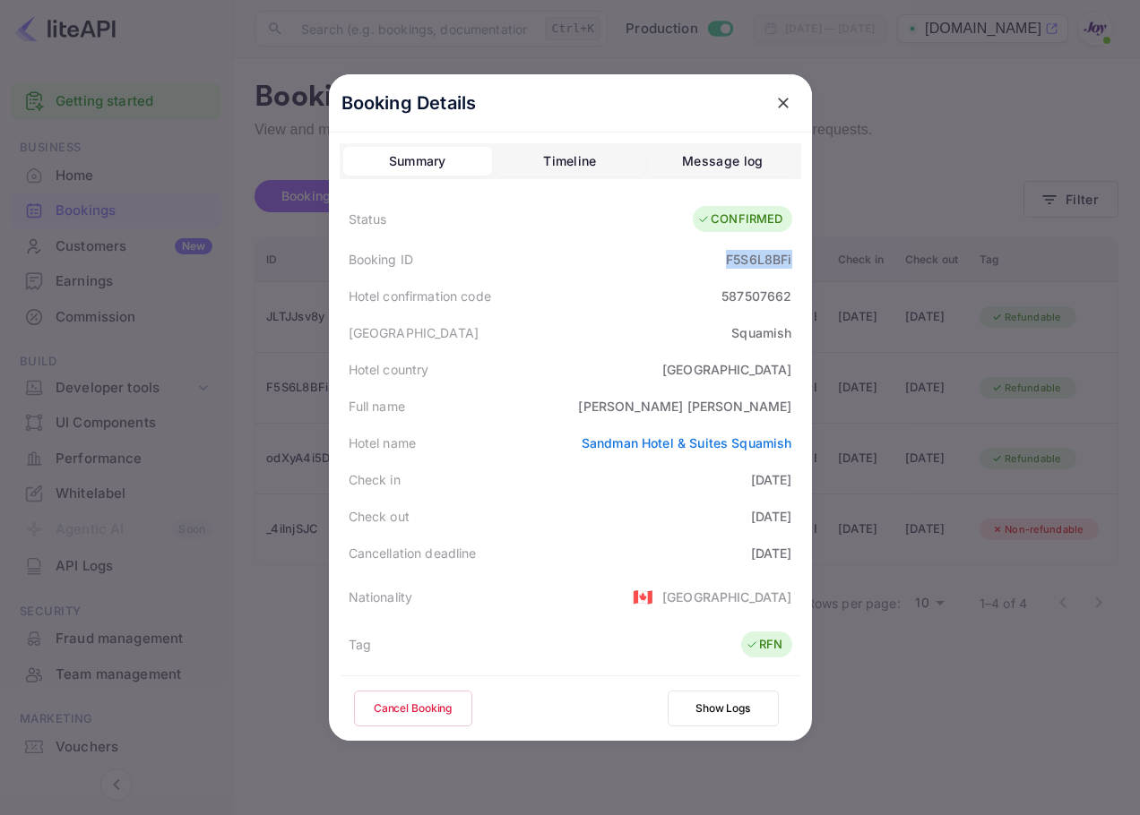
drag, startPoint x: 712, startPoint y: 255, endPoint x: 788, endPoint y: 265, distance: 76.8
click at [788, 265] on div "Booking ID F5S6L8BFi" at bounding box center [570, 259] width 461 height 37
copy div "F5S6L8BFi"
click at [767, 104] on button "close" at bounding box center [783, 103] width 32 height 32
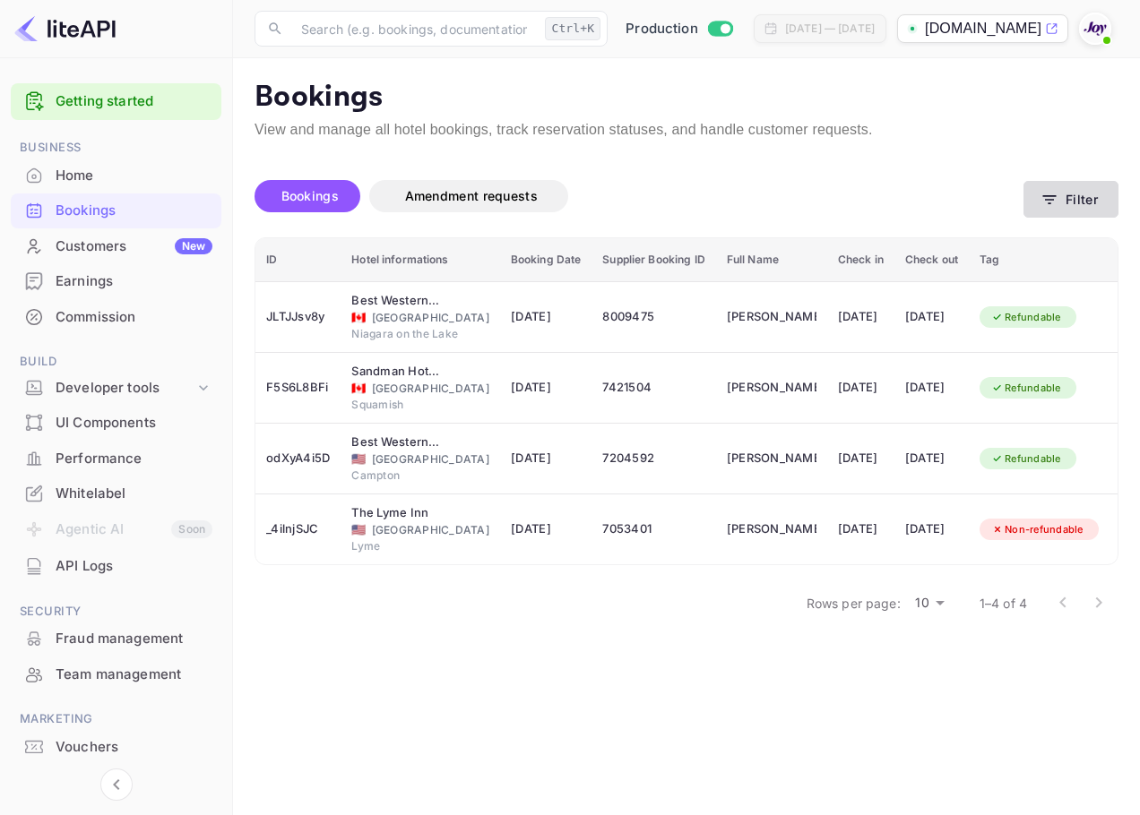
click at [1074, 195] on button "Filter" at bounding box center [1070, 199] width 95 height 37
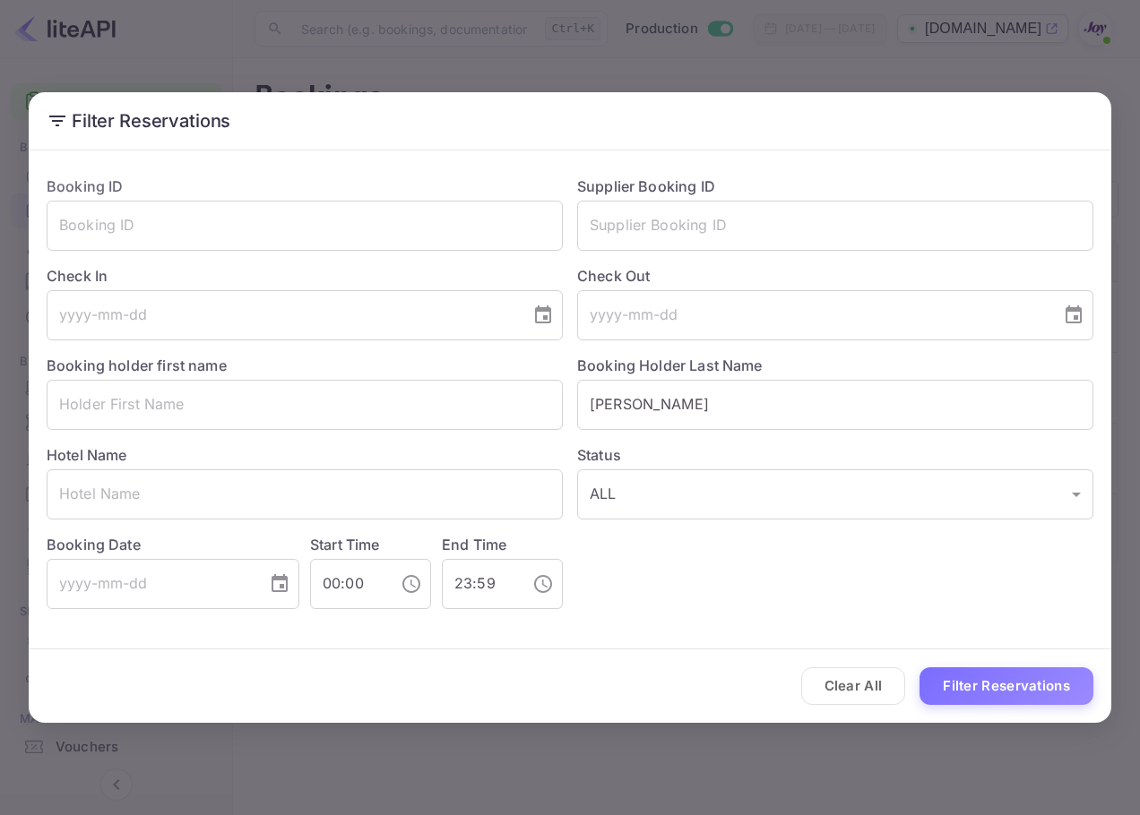
click at [892, 688] on button "Clear All" at bounding box center [853, 686] width 105 height 39
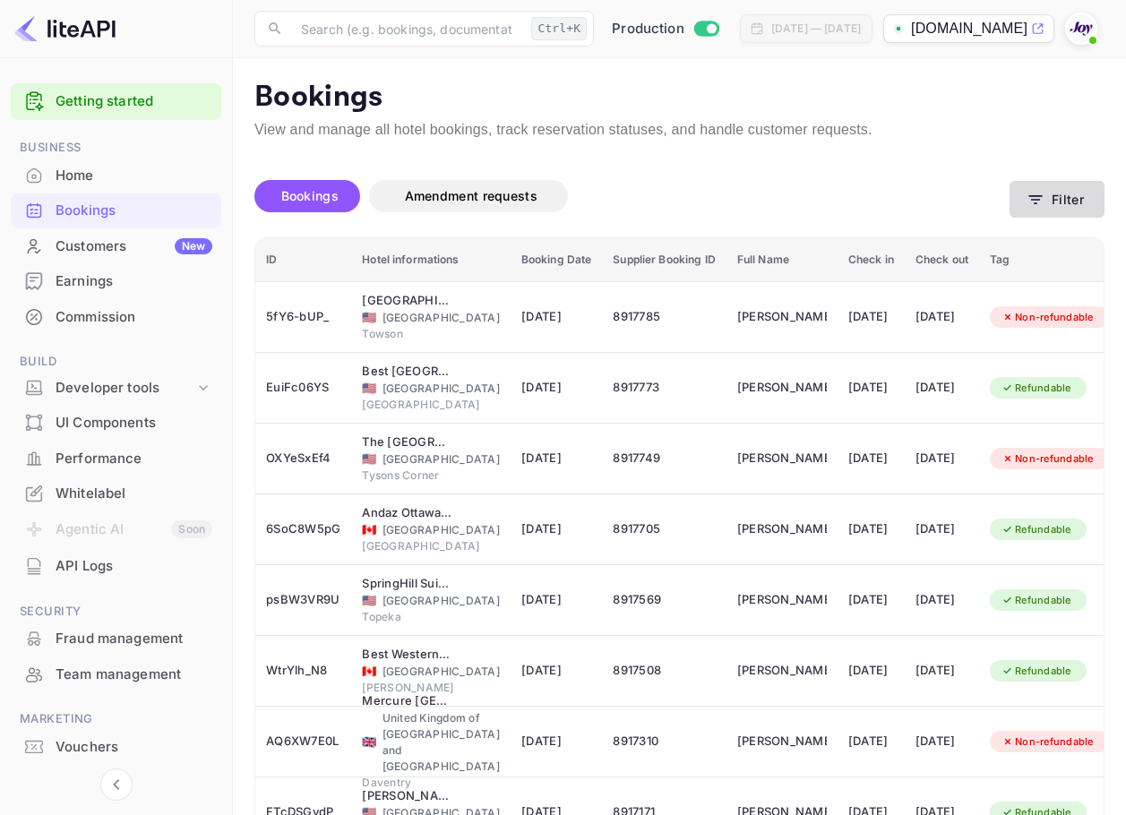
click at [1046, 213] on button "Filter" at bounding box center [1057, 199] width 95 height 37
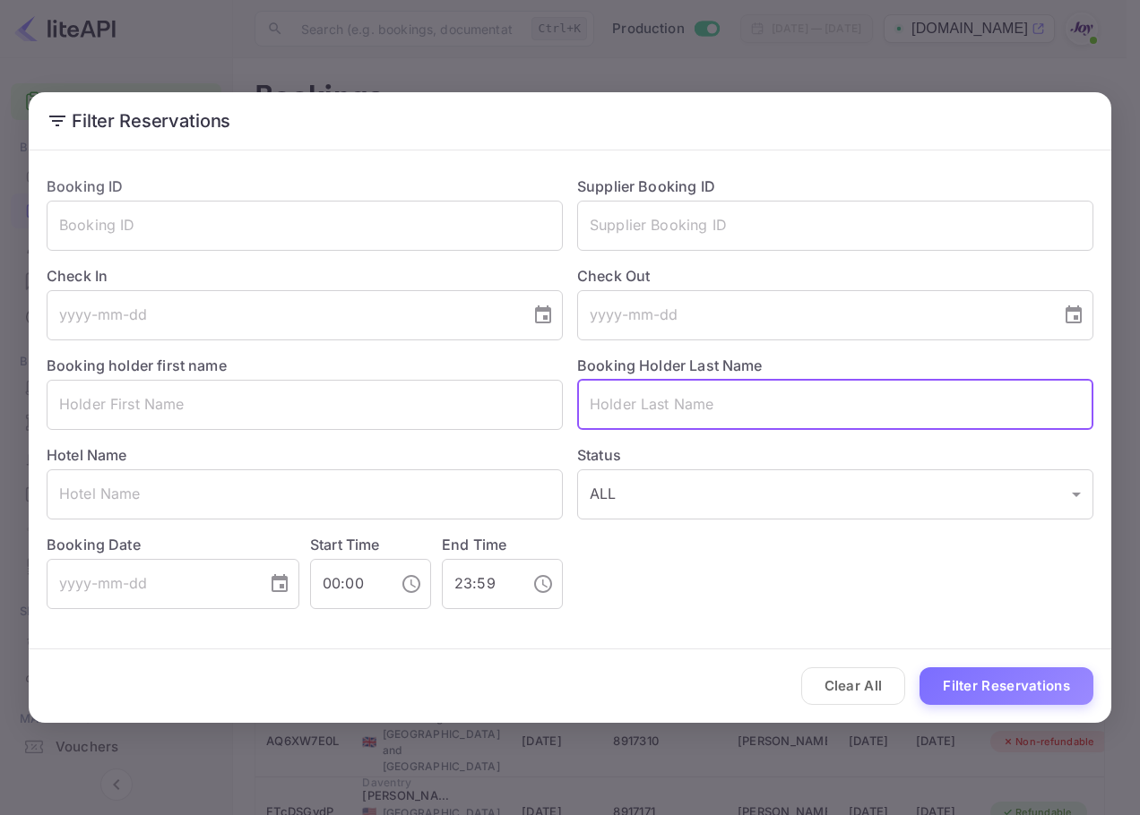
drag, startPoint x: 763, startPoint y: 415, endPoint x: 901, endPoint y: 524, distance: 176.0
click at [762, 414] on input "text" at bounding box center [835, 405] width 516 height 50
paste input "[PERSON_NAME]"
type input "[PERSON_NAME]"
click at [1029, 681] on button "Filter Reservations" at bounding box center [1006, 686] width 174 height 39
